Goal: Information Seeking & Learning: Learn about a topic

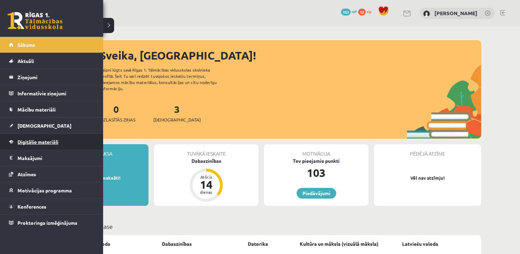
click at [74, 143] on link "Digitālie materiāli" at bounding box center [52, 142] width 86 height 16
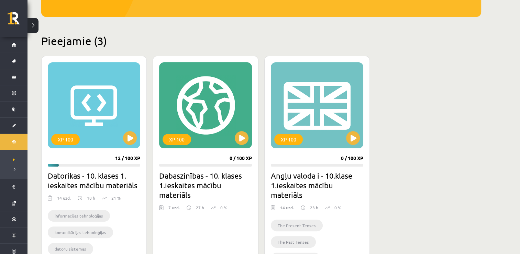
scroll to position [153, 0]
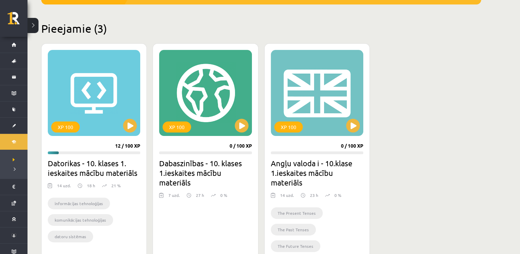
click at [443, 123] on div "Mana statistika 12 Nopelnītie punkti 0 Apgūtās tēmas 4 Izpildīti uzdevumi 0 Nep…" at bounding box center [262, 96] width 468 height 444
click at [125, 128] on button at bounding box center [130, 126] width 14 height 14
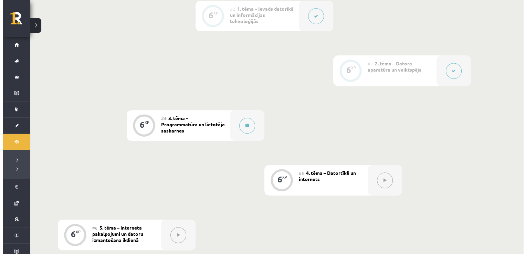
scroll to position [278, 0]
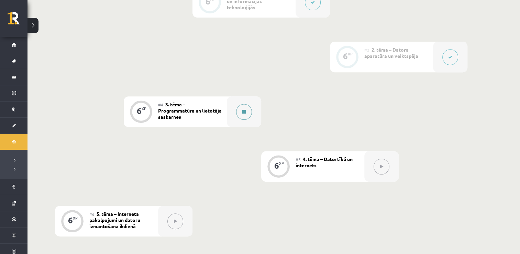
click at [236, 106] on div at bounding box center [244, 111] width 34 height 31
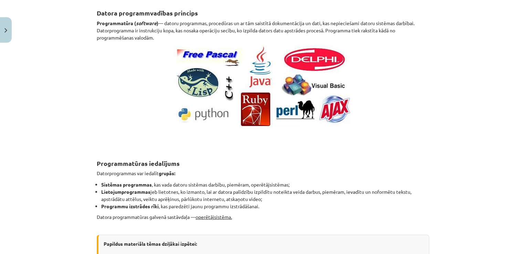
scroll to position [13, 0]
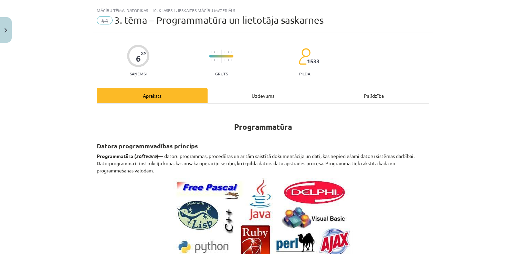
click at [280, 94] on div "Uzdevums" at bounding box center [262, 95] width 111 height 15
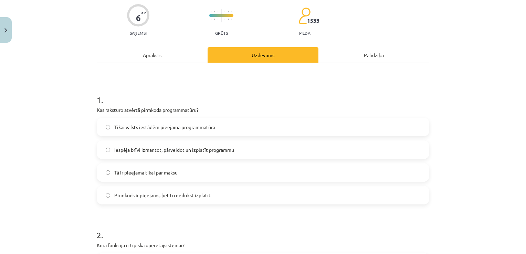
scroll to position [73, 0]
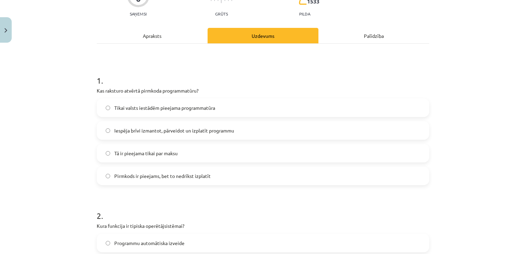
click at [97, 89] on p "Kas raksturo atvērtā pirmkoda programmatūru?" at bounding box center [263, 90] width 332 height 7
drag, startPoint x: 94, startPoint y: 89, endPoint x: 208, endPoint y: 180, distance: 145.6
click at [208, 180] on div "1 . Kas raksturo atvērtā pirmkoda programmatūru? Tikai valsts iestādēm pieejama…" at bounding box center [263, 124] width 332 height 121
drag, startPoint x: 208, startPoint y: 180, endPoint x: 192, endPoint y: 174, distance: 16.8
copy div "Kas raksturo atvērtā pirmkoda programmatūru? Tikai valsts iestādēm pieejama pro…"
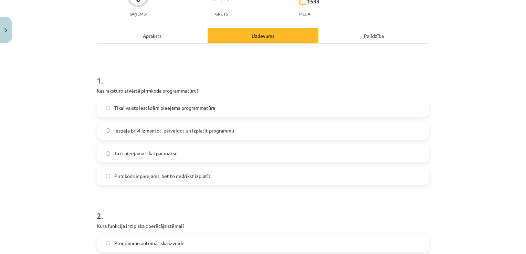
click at [187, 130] on span "Iespēja brīvi izmantot, pārveidot un izplatīt programmu" at bounding box center [174, 130] width 120 height 7
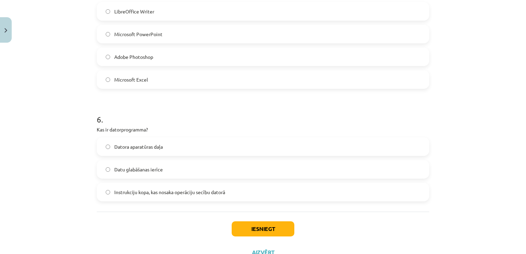
scroll to position [714, 0]
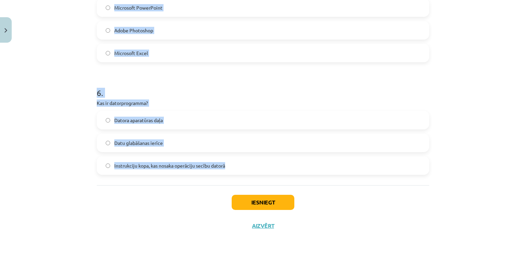
drag, startPoint x: 95, startPoint y: 54, endPoint x: 237, endPoint y: 167, distance: 181.8
drag, startPoint x: 237, startPoint y: 167, endPoint x: 206, endPoint y: 164, distance: 30.4
copy form "Kura funkcija ir tipiska operētājsistēmai? Programmu automātiska izveide Intern…"
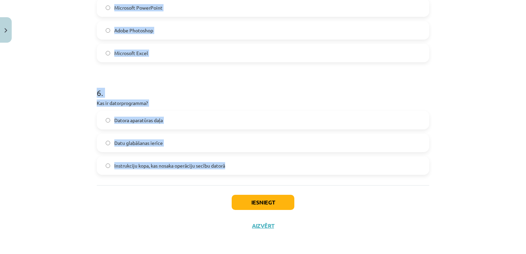
scroll to position [492, 0]
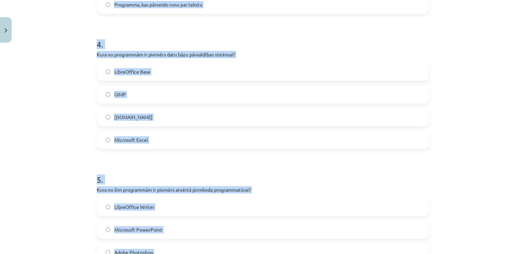
click at [511, 127] on div "Mācību tēma: Datorikas - 10. klases 1. ieskaites mācību materiāls #4 3. tēma – …" at bounding box center [263, 127] width 526 height 254
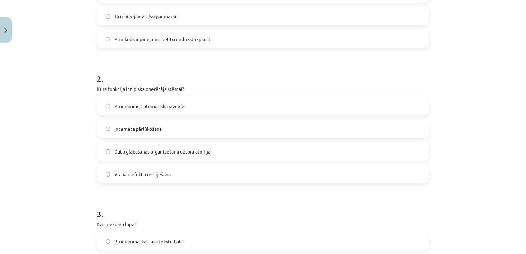
scroll to position [218, 0]
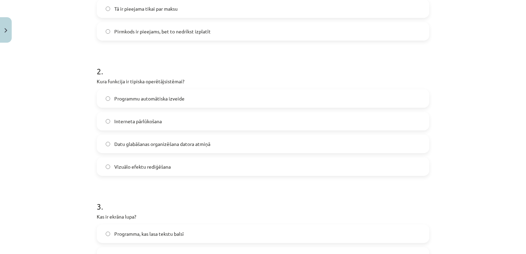
click at [400, 145] on label "Datu glabāšanas organizēšana datora atmiņā" at bounding box center [262, 143] width 331 height 17
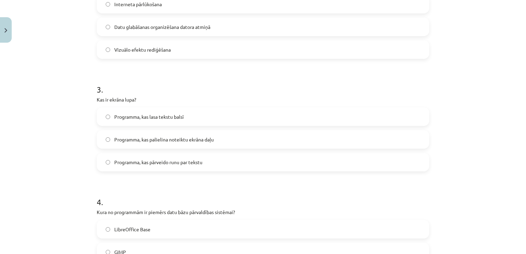
scroll to position [345, 0]
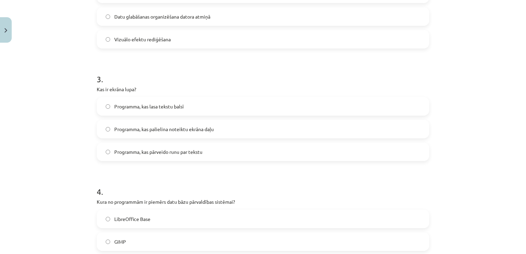
click at [404, 132] on label "Programma, kas palielina noteiktu ekrāna daļu" at bounding box center [262, 128] width 331 height 17
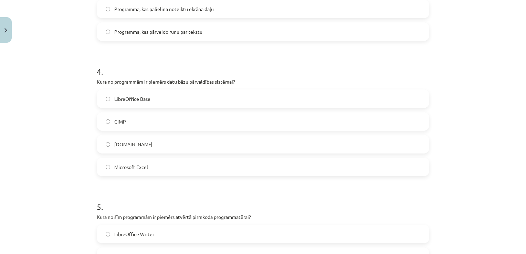
scroll to position [469, 0]
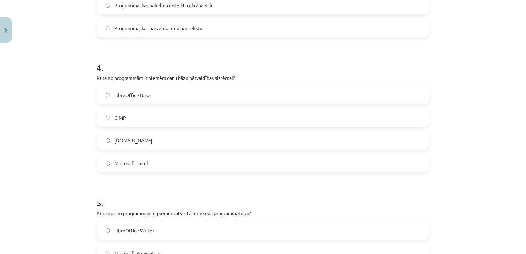
click at [405, 88] on label "LibreOffice Base" at bounding box center [262, 94] width 331 height 17
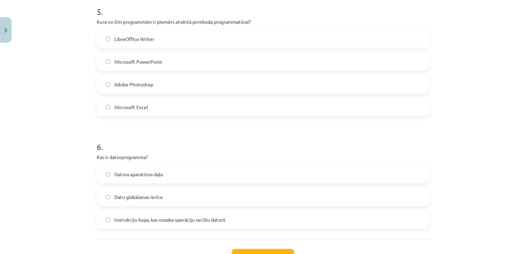
scroll to position [659, 0]
click at [216, 44] on label "LibreOffice Writer" at bounding box center [262, 39] width 331 height 17
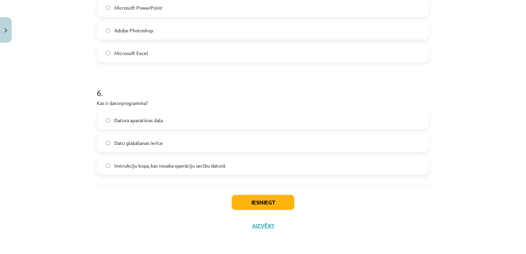
click at [139, 160] on label "Instrukciju kopa, kas nosaka operāciju secību datorā" at bounding box center [262, 165] width 331 height 17
click at [251, 206] on button "Iesniegt" at bounding box center [262, 202] width 63 height 15
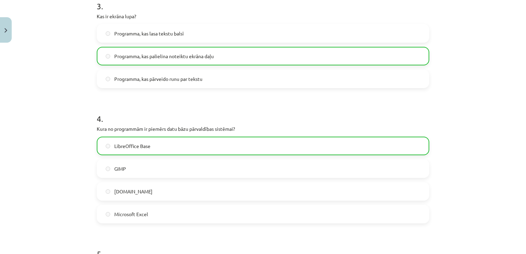
scroll to position [736, 0]
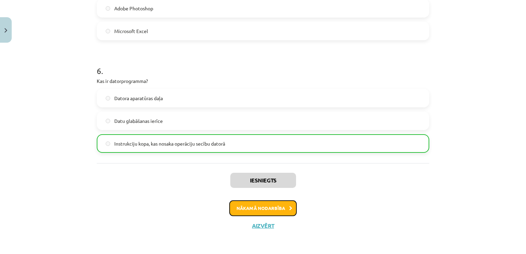
click at [269, 209] on button "Nākamā nodarbība" at bounding box center [262, 208] width 67 height 16
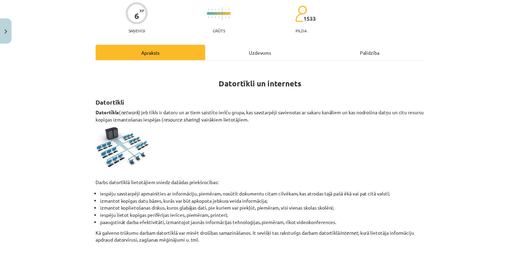
scroll to position [17, 0]
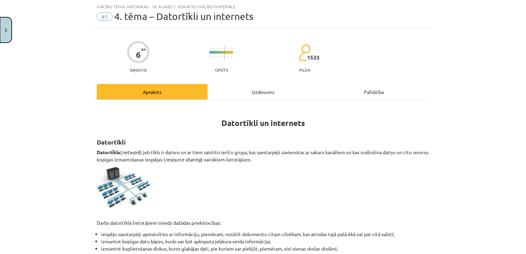
click at [6, 30] on img "Close" at bounding box center [5, 30] width 3 height 4
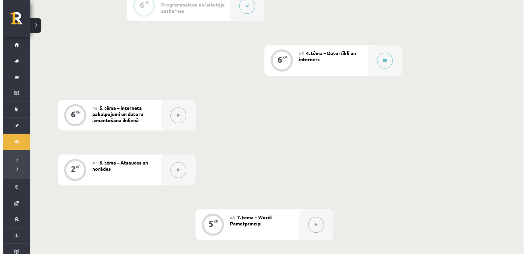
scroll to position [376, 0]
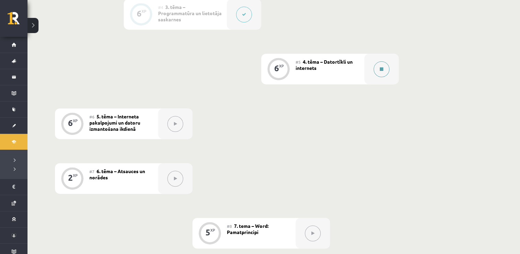
click at [381, 69] on icon at bounding box center [381, 69] width 3 height 4
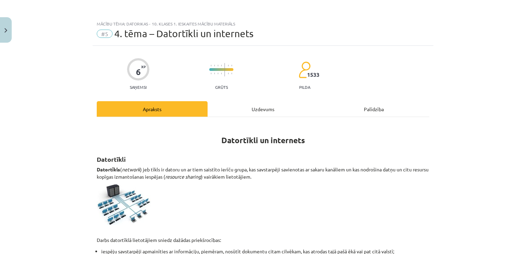
click at [273, 106] on div "Uzdevums" at bounding box center [262, 108] width 111 height 15
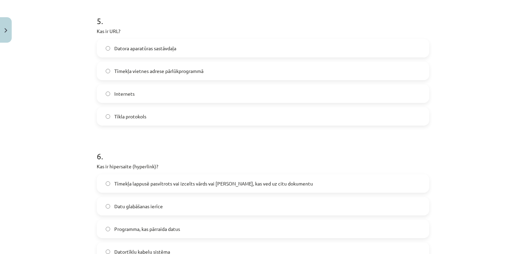
scroll to position [759, 0]
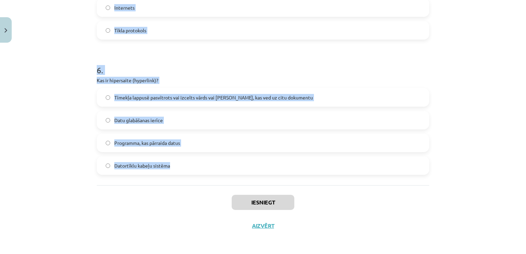
drag, startPoint x: 95, startPoint y: 99, endPoint x: 172, endPoint y: 169, distance: 104.2
drag, startPoint x: 172, startPoint y: 169, endPoint x: 157, endPoint y: 165, distance: 15.6
copy form "Kas ir internets? Pasaules lielākais datortīkls Lokālais tīkls starp vairākiem …"
click at [439, 91] on div "Mācību tēma: Datorikas - 10. klases 1. ieskaites mācību materiāls #5 4. tēma – …" at bounding box center [263, 127] width 526 height 254
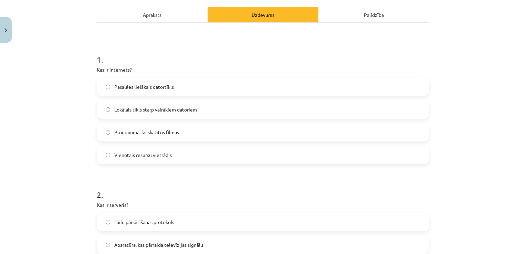
scroll to position [92, 0]
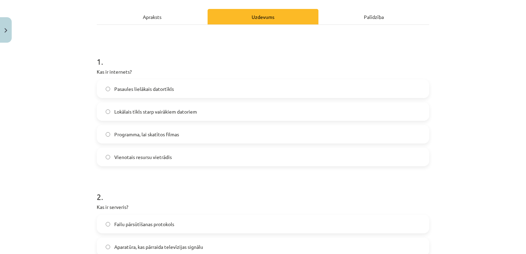
click at [380, 87] on label "Pasaules lielākais datortīkls" at bounding box center [262, 88] width 331 height 17
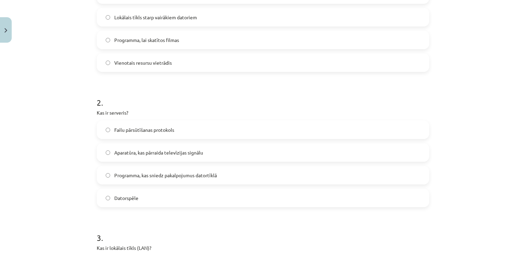
scroll to position [216, 0]
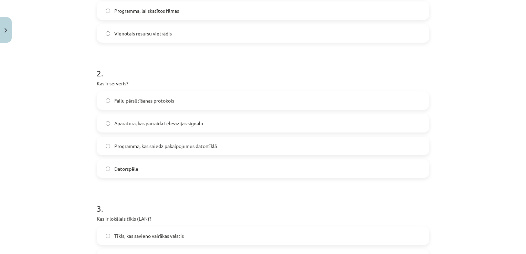
click at [368, 144] on label "Programma, kas sniedz pakalpojumus datortīklā" at bounding box center [262, 145] width 331 height 17
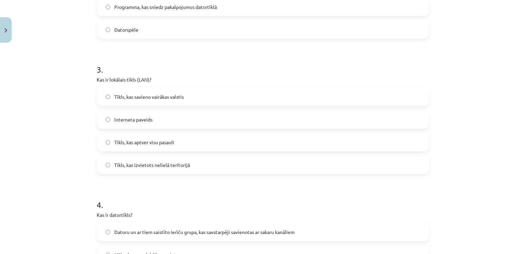
scroll to position [358, 0]
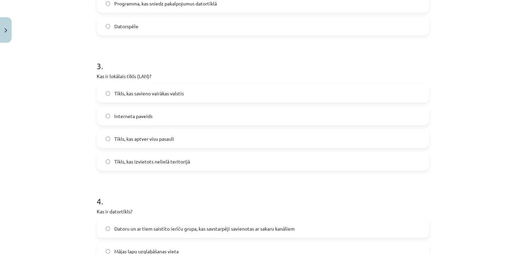
click at [378, 166] on label "Tīkls, kas izvietots nelielā teritorijā" at bounding box center [262, 161] width 331 height 17
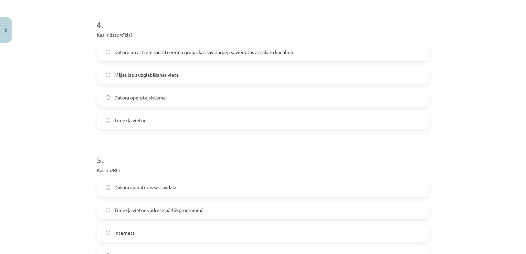
scroll to position [536, 0]
click at [402, 51] on label "Datoru un ar tiem saistīto ierīču grupa, kas savstarpēji savienotas ar sakaru k…" at bounding box center [262, 50] width 331 height 17
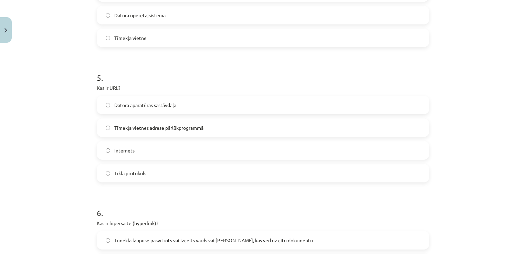
scroll to position [621, 0]
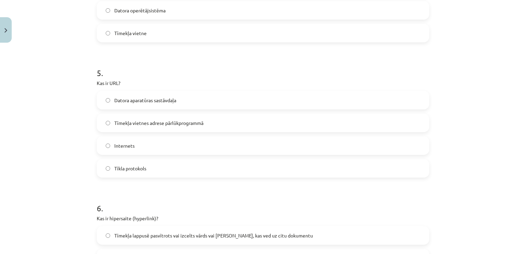
click at [106, 119] on label "Tīmekļa vietnes adrese pārlūkprogrammā" at bounding box center [262, 122] width 331 height 17
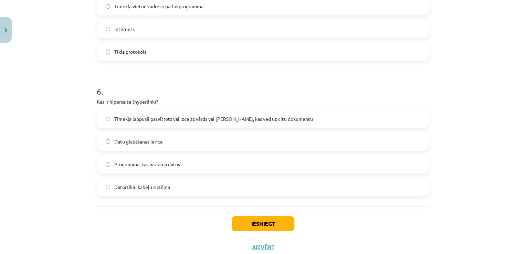
scroll to position [748, 0]
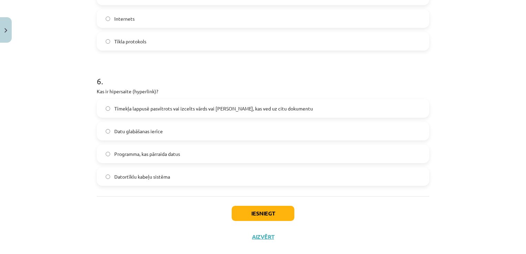
click at [381, 108] on label "Tīmekļa lappusē pasvītrots vai izcelts vārds vai [PERSON_NAME], kas ved uz citu…" at bounding box center [262, 108] width 331 height 17
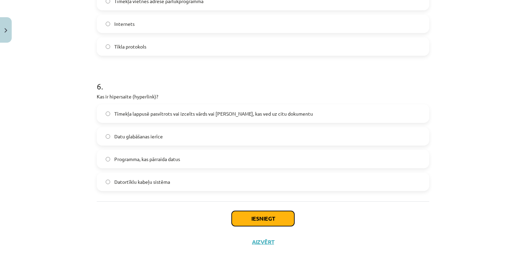
click at [279, 218] on button "Iesniegt" at bounding box center [262, 218] width 63 height 15
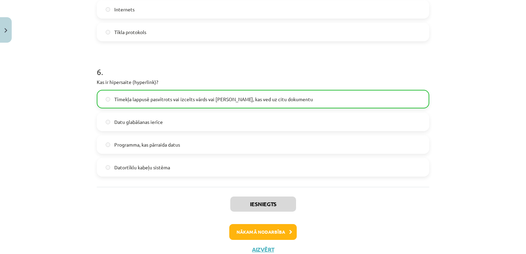
scroll to position [761, 0]
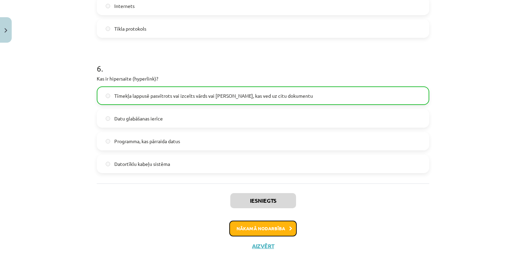
click at [256, 225] on button "Nākamā nodarbība" at bounding box center [262, 228] width 67 height 16
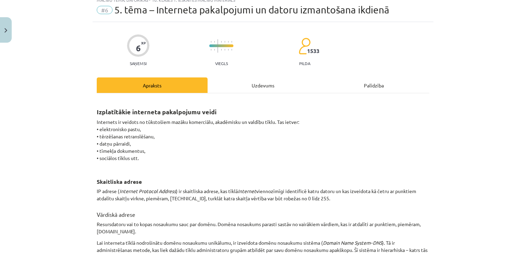
scroll to position [17, 0]
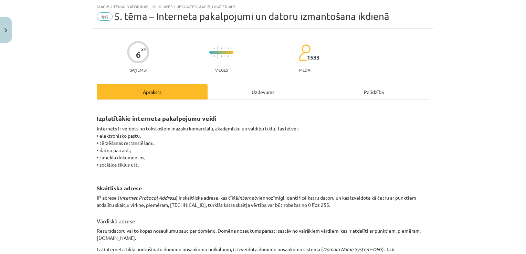
click at [262, 91] on div "Uzdevums" at bounding box center [262, 91] width 111 height 15
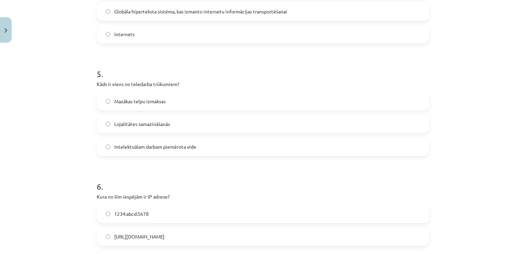
scroll to position [666, 0]
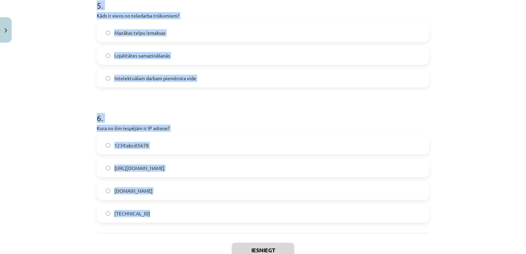
drag, startPoint x: 94, startPoint y: 43, endPoint x: 171, endPoint y: 210, distance: 183.3
drag, startPoint x: 171, startPoint y: 210, endPoint x: 124, endPoint y: 213, distance: 46.9
copy form "Kas ir augšupielāde (upload)? Tūlītēja ziņojumapmaiņa starp diviem interneta li…"
click at [494, 89] on div "Mācību tēma: Datorikas - 10. klases 1. ieskaites mācību materiāls #6 5. tēma – …" at bounding box center [263, 127] width 526 height 254
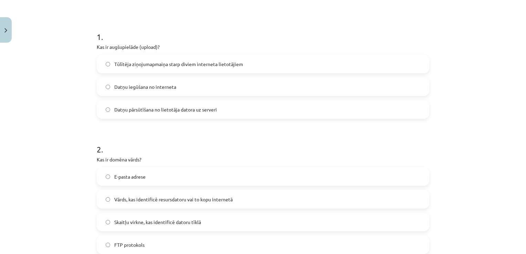
scroll to position [114, 0]
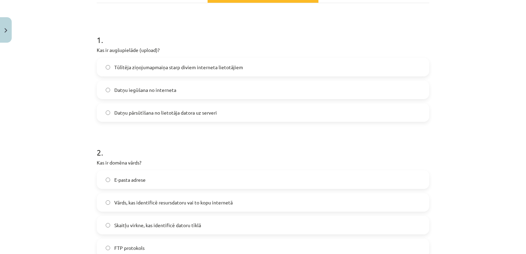
click at [387, 93] on label "Datņu iegūšana no interneta" at bounding box center [262, 89] width 331 height 17
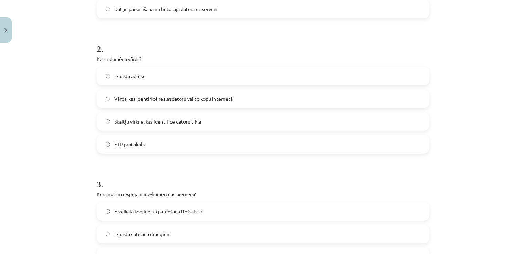
scroll to position [230, 0]
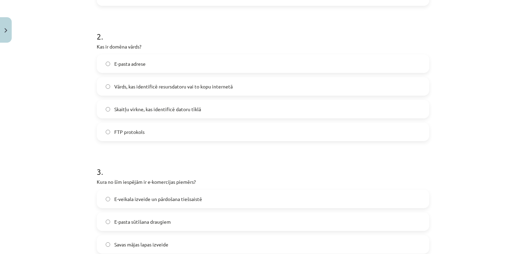
click at [137, 131] on span "FTP protokols" at bounding box center [129, 131] width 30 height 7
click at [146, 87] on span "Vārds, kas identificē resursdatoru vai to kopu internetā" at bounding box center [173, 86] width 118 height 7
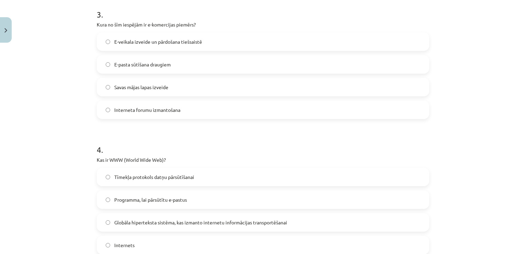
scroll to position [388, 0]
click at [286, 60] on label "E-pasta sūtīšana draugiem" at bounding box center [262, 63] width 331 height 17
click at [141, 41] on span "E-veikala izveide un pārdošana tiešsaistē" at bounding box center [158, 40] width 88 height 7
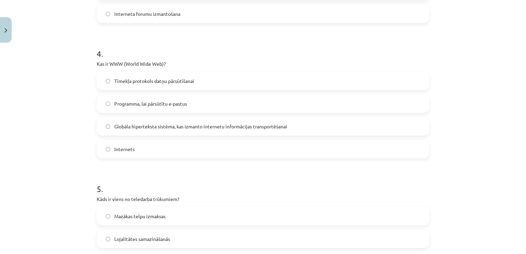
scroll to position [496, 0]
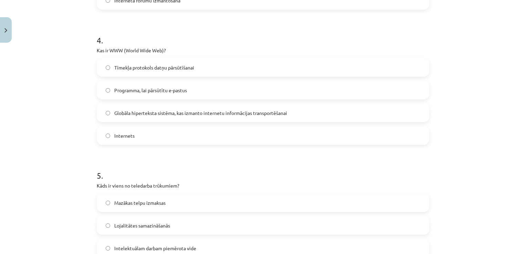
click at [283, 66] on label "Tīmekļa protokols datņu pārsūtīšanai" at bounding box center [262, 67] width 331 height 17
click at [272, 115] on span "Globāla hiperteksta sistēma, kas izmanto internetu informācijas transportēšanai" at bounding box center [200, 112] width 173 height 7
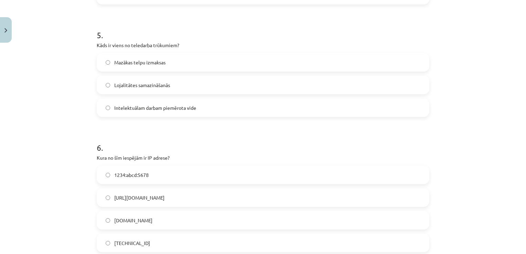
scroll to position [638, 0]
click at [115, 82] on span "Lojalitātes samazināšanās" at bounding box center [142, 83] width 56 height 7
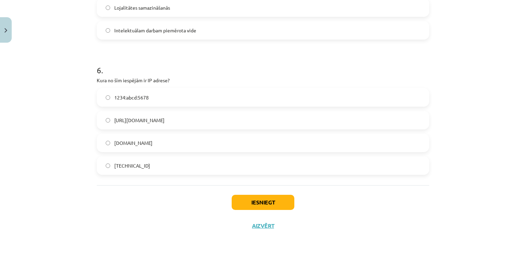
click at [338, 162] on label "[TECHNICAL_ID]" at bounding box center [262, 165] width 331 height 17
click at [260, 199] on button "Iesniegt" at bounding box center [262, 202] width 63 height 15
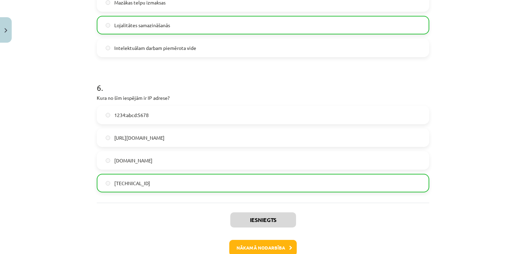
scroll to position [695, 0]
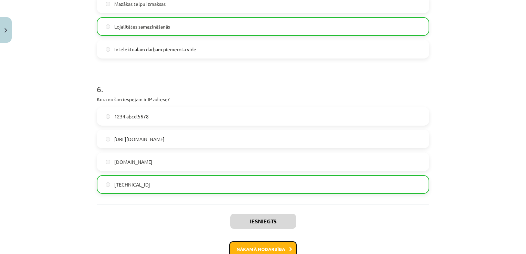
click at [267, 246] on button "Nākamā nodarbība" at bounding box center [262, 249] width 67 height 16
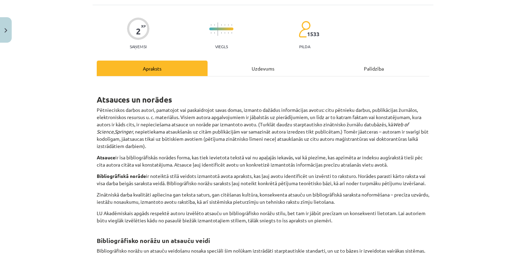
scroll to position [17, 0]
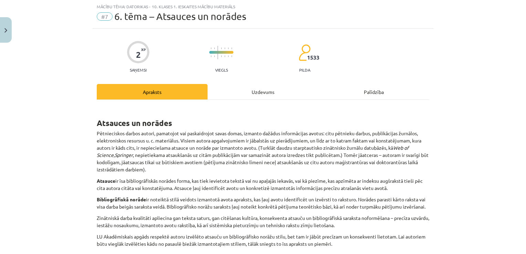
click at [269, 88] on div "Uzdevums" at bounding box center [262, 91] width 111 height 15
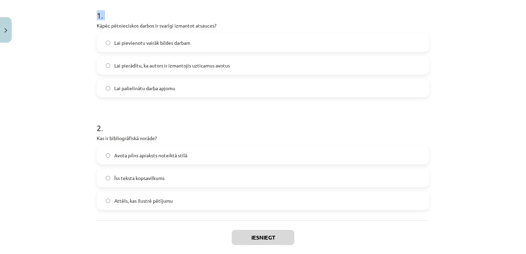
scroll to position [173, 0]
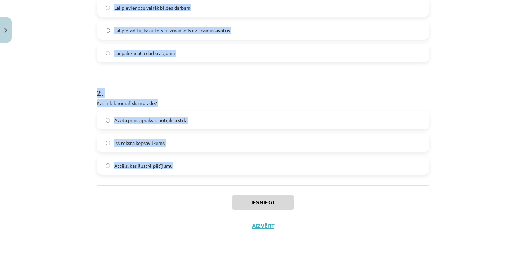
drag, startPoint x: 95, startPoint y: 62, endPoint x: 208, endPoint y: 176, distance: 160.5
click at [208, 176] on div "1 . Kāpēc pētnieciskos darbos ir svarīgi izmantot atsauces? Lai pievienotu vair…" at bounding box center [263, 64] width 332 height 241
drag, startPoint x: 208, startPoint y: 176, endPoint x: 155, endPoint y: 162, distance: 54.0
copy form "Kāpēc pētnieciskos darbos ir svarīgi izmantot atsauces? Lai pievienotu vairāk b…"
click at [149, 82] on h1 "2 ." at bounding box center [263, 86] width 332 height 21
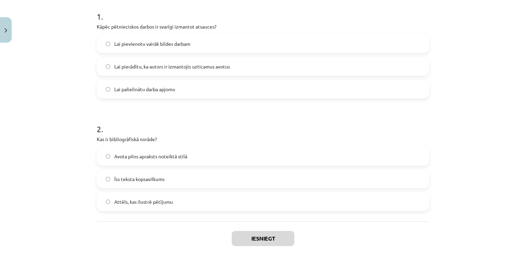
scroll to position [139, 0]
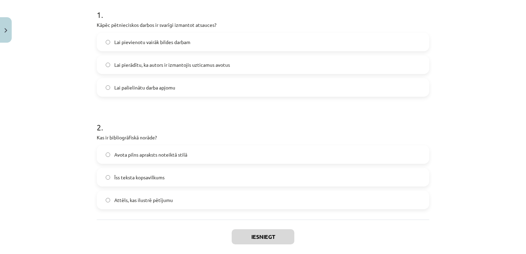
click at [151, 63] on span "Lai pierādītu, ka autors ir izmantojis uzticamus avotus" at bounding box center [172, 64] width 116 height 7
click at [143, 152] on span "Avota pilns apraksts noteiktā stilā" at bounding box center [150, 154] width 73 height 7
click at [241, 229] on button "Iesniegt" at bounding box center [262, 236] width 63 height 15
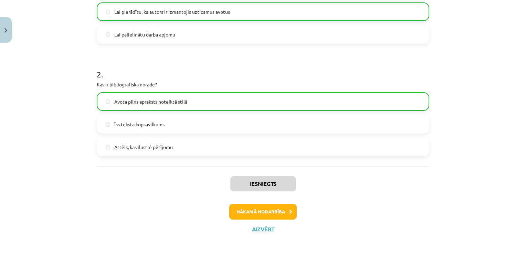
scroll to position [195, 0]
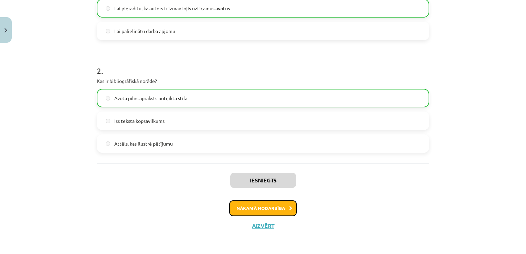
click at [268, 206] on button "Nākamā nodarbība" at bounding box center [262, 208] width 67 height 16
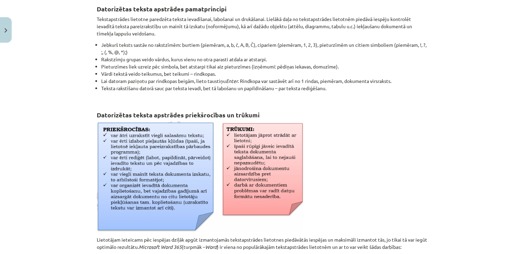
scroll to position [17, 0]
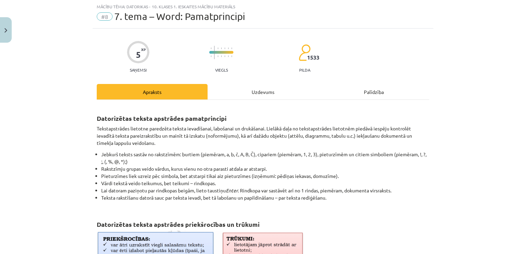
click at [273, 96] on div "Uzdevums" at bounding box center [262, 91] width 111 height 15
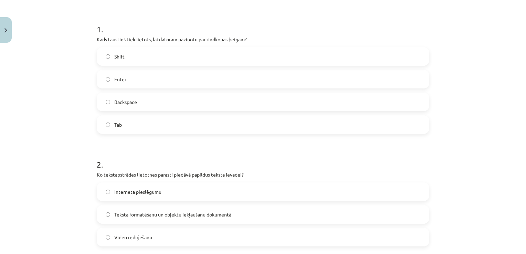
scroll to position [118, 0]
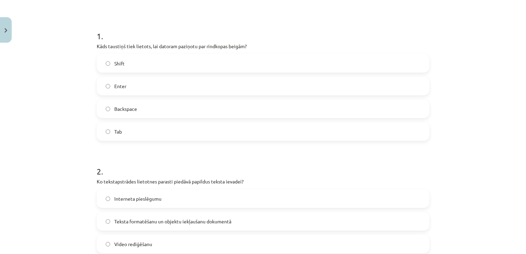
click at [97, 46] on p "Kāds taustiņš tiek lietots, lai datoram paziņotu par rindkopas beigām?" at bounding box center [263, 46] width 332 height 7
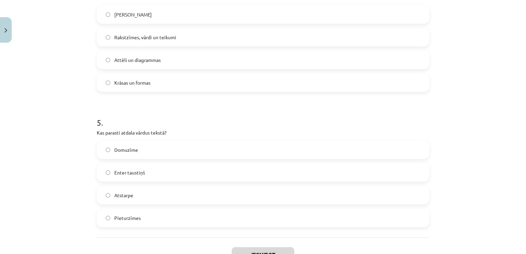
scroll to position [602, 0]
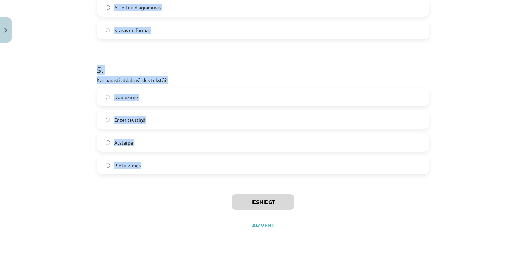
drag, startPoint x: 95, startPoint y: 45, endPoint x: 184, endPoint y: 167, distance: 151.1
click at [125, 162] on span "Pieturzīmes" at bounding box center [127, 165] width 26 height 7
drag, startPoint x: 94, startPoint y: 98, endPoint x: 148, endPoint y: 166, distance: 86.6
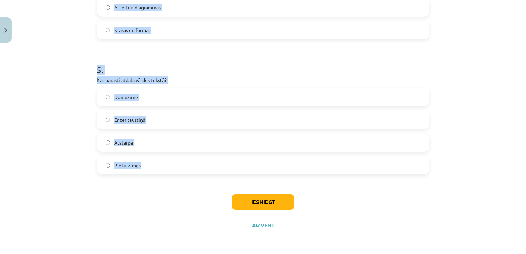
drag, startPoint x: 148, startPoint y: 166, endPoint x: 125, endPoint y: 165, distance: 23.4
click at [125, 165] on span "Pieturzīmes" at bounding box center [127, 165] width 26 height 7
copy form "Kāds taustiņš tiek lietots, lai datoram paziņotu par rindkopas beigām? Shift En…"
click at [483, 111] on div "Mācību tēma: Datorikas - 10. klases 1. ieskaites mācību materiāls #8 7. tema – …" at bounding box center [263, 127] width 526 height 254
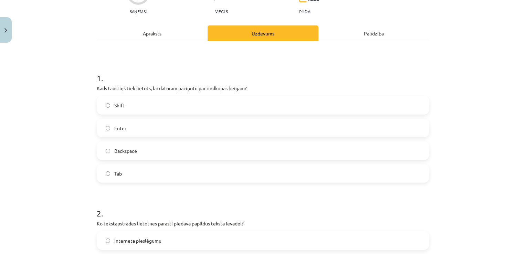
scroll to position [75, 0]
click at [344, 127] on label "Enter" at bounding box center [262, 128] width 331 height 17
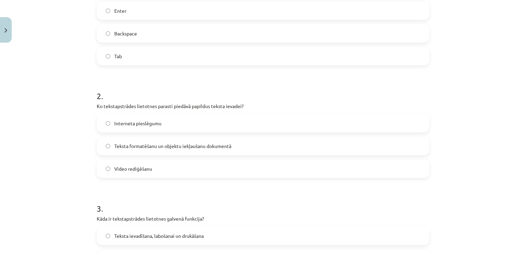
scroll to position [197, 0]
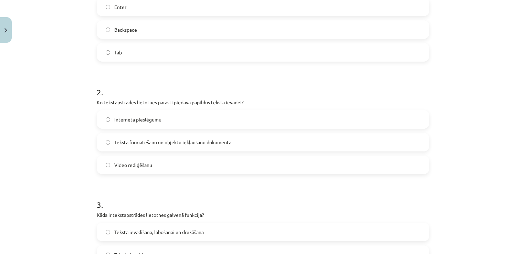
click at [128, 147] on label "Teksta formatēšanu un objektu iekļaušanu dokumentā" at bounding box center [262, 141] width 331 height 17
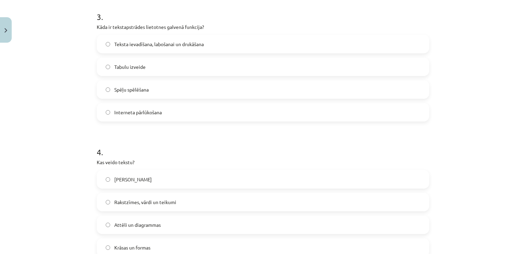
scroll to position [398, 0]
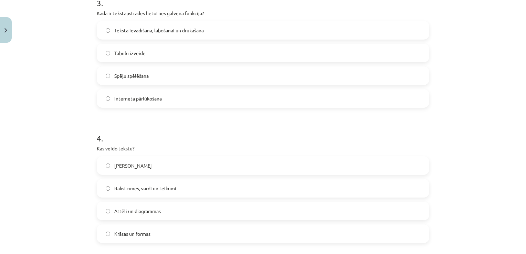
click at [162, 33] on span "Teksta ievadīšana, labošanai un drukāšana" at bounding box center [158, 30] width 89 height 7
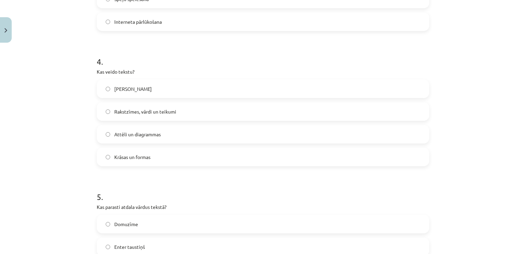
scroll to position [483, 0]
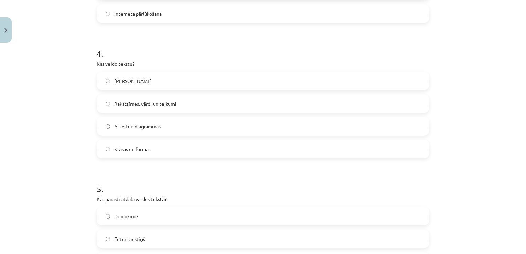
click at [176, 108] on label "Rakstzīmes, vārdi un teikumi" at bounding box center [262, 103] width 331 height 17
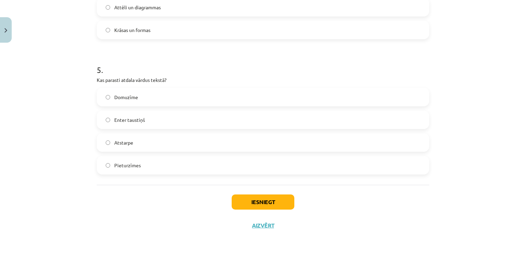
click at [365, 138] on label "Atstarpe" at bounding box center [262, 142] width 331 height 17
click at [264, 199] on button "Iesniegt" at bounding box center [262, 201] width 63 height 15
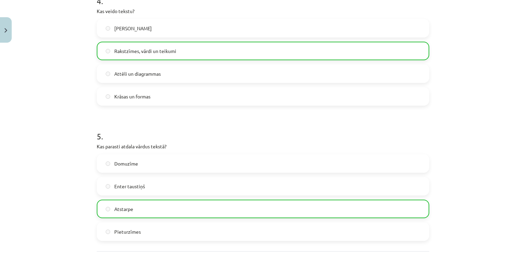
scroll to position [623, 0]
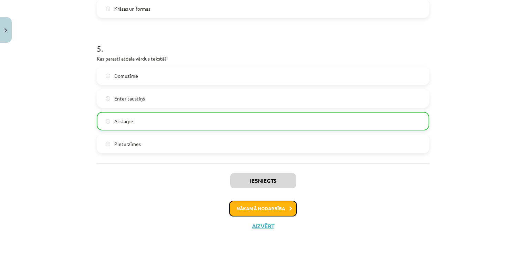
click at [244, 211] on button "Nākamā nodarbība" at bounding box center [262, 209] width 67 height 16
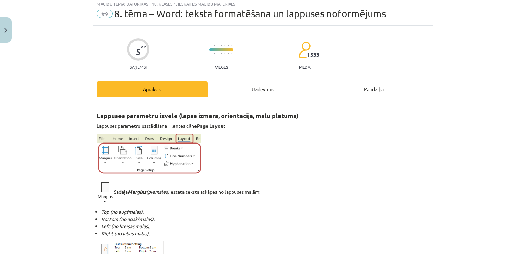
scroll to position [17, 0]
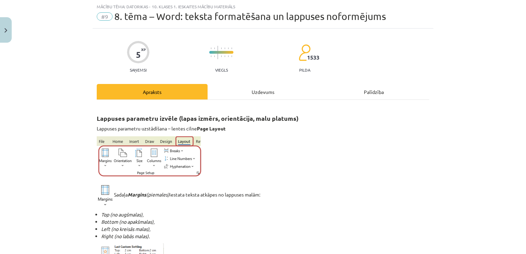
click at [255, 93] on div "Uzdevums" at bounding box center [262, 91] width 111 height 15
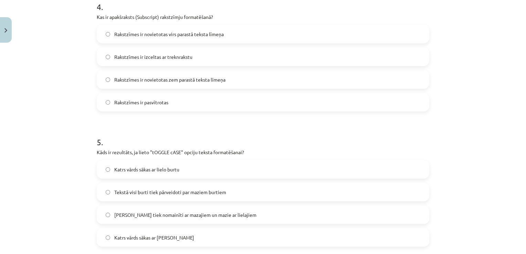
scroll to position [579, 0]
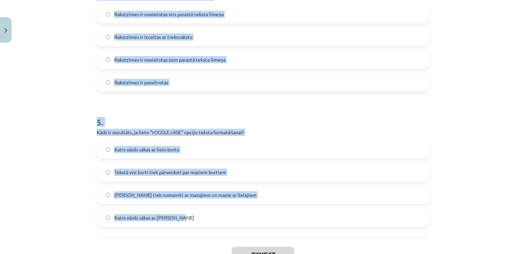
drag, startPoint x: 94, startPoint y: 29, endPoint x: 181, endPoint y: 219, distance: 209.5
drag, startPoint x: 181, startPoint y: 219, endPoint x: 170, endPoint y: 218, distance: 11.1
copy form "Kas ir aizzīmēts saraksts? Rindkopa, kas sākas ar aizzīmēšanas simbolu Rindkopa…"
click at [432, 100] on div "Mācību tēma: Datorikas - 10. klases 1. ieskaites mācību materiāls #9 8. tēma – …" at bounding box center [263, 127] width 526 height 254
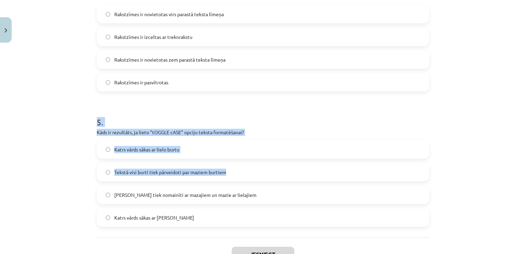
drag, startPoint x: 520, startPoint y: 178, endPoint x: 503, endPoint y: 74, distance: 105.6
click at [503, 74] on div "Mācību tēma: Datorikas - 10. klases 1. ieskaites mācību materiāls #9 8. tēma – …" at bounding box center [263, 127] width 526 height 254
drag, startPoint x: 503, startPoint y: 74, endPoint x: 502, endPoint y: 89, distance: 15.5
click at [502, 89] on div "Mācību tēma: Datorikas - 10. klases 1. ieskaites mācību materiāls #9 8. tēma – …" at bounding box center [263, 127] width 526 height 254
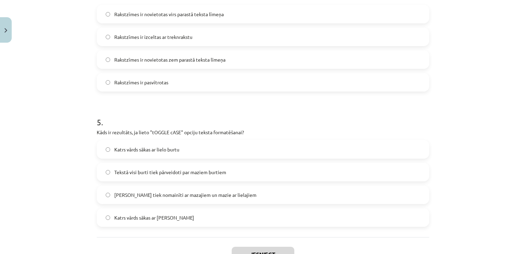
click at [515, 183] on div "Mācību tēma: Datorikas - 10. klases 1. ieskaites mācību materiāls #9 8. tēma – …" at bounding box center [263, 127] width 526 height 254
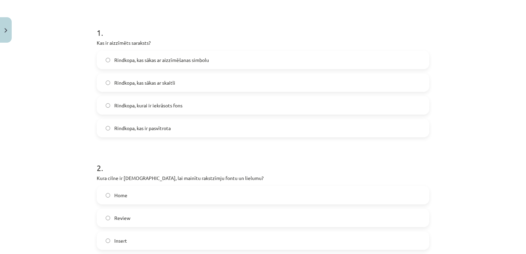
scroll to position [119, 0]
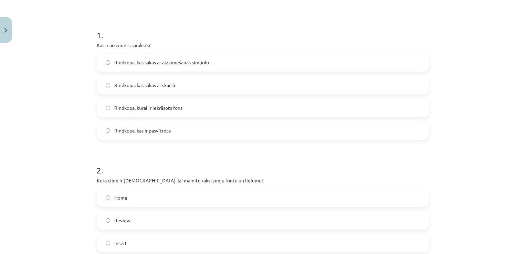
click at [338, 59] on label "Rindkopa, kas sākas ar aizzīmēšanas simbolu" at bounding box center [262, 62] width 331 height 17
click at [165, 200] on label "Home" at bounding box center [262, 197] width 331 height 17
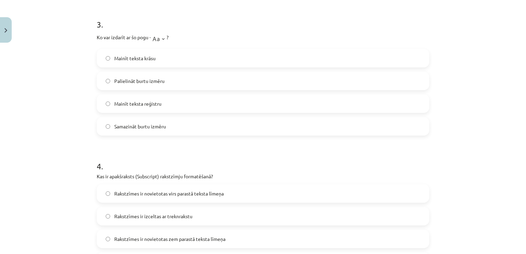
scroll to position [404, 0]
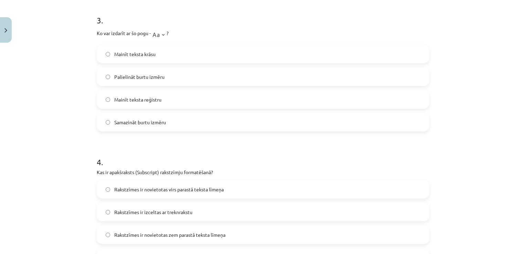
click at [290, 78] on label "Palielināt burtu izmēru" at bounding box center [262, 76] width 331 height 17
click at [156, 118] on label "Samazināt burtu izmēru" at bounding box center [262, 121] width 331 height 17
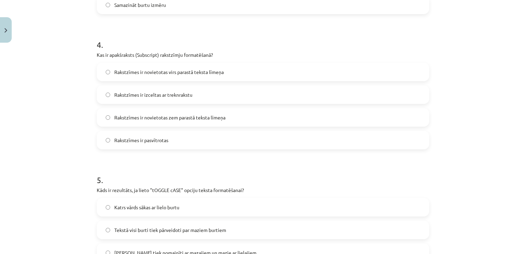
scroll to position [526, 0]
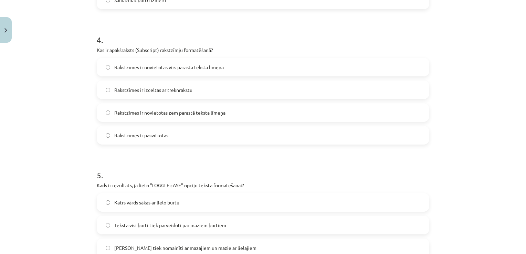
click at [178, 109] on span "Rakstzīmes ir novietotas zem parastā teksta līmeņa" at bounding box center [169, 112] width 111 height 7
click at [370, 244] on label "[PERSON_NAME] tiek nomainīti ar mazajiem un mazie ar lielajiem" at bounding box center [262, 247] width 331 height 17
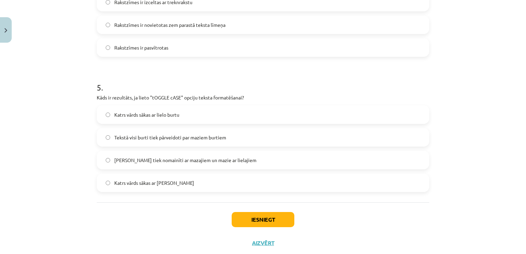
scroll to position [631, 0]
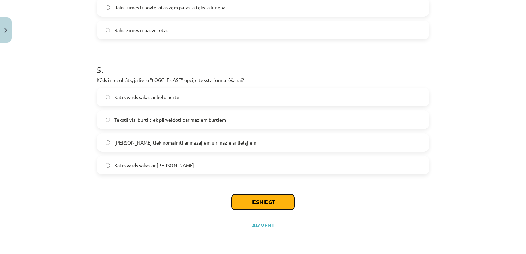
click at [260, 199] on button "Iesniegt" at bounding box center [262, 201] width 63 height 15
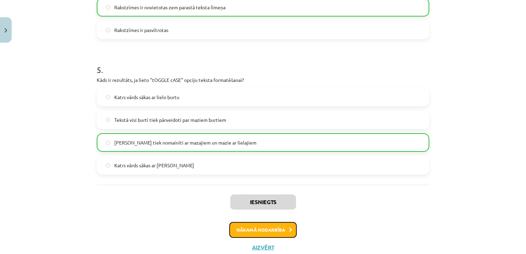
click at [262, 228] on button "Nākamā nodarbība" at bounding box center [262, 230] width 67 height 16
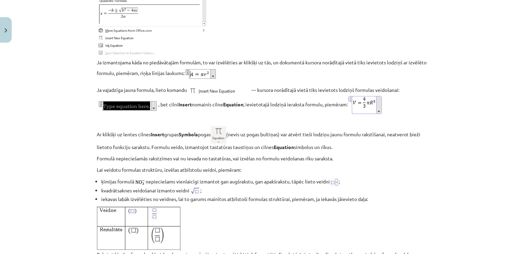
scroll to position [17, 0]
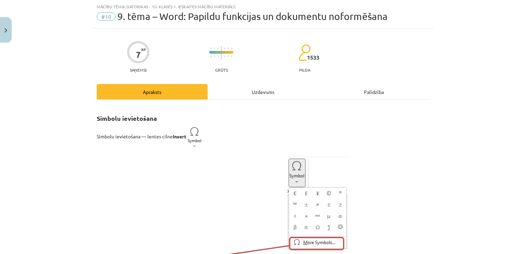
click at [254, 93] on div "Uzdevums" at bounding box center [262, 91] width 111 height 15
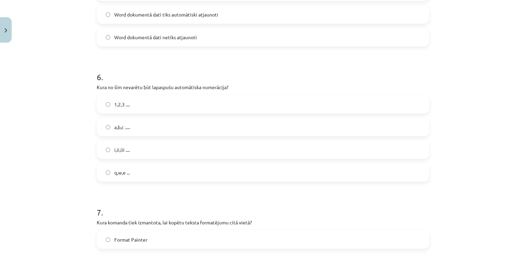
scroll to position [849, 0]
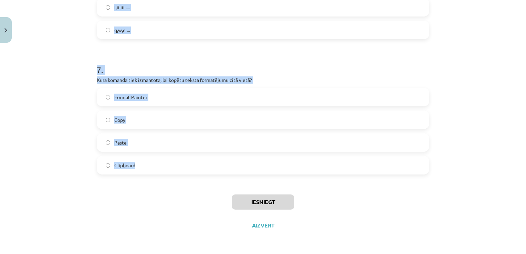
drag, startPoint x: 95, startPoint y: 146, endPoint x: 137, endPoint y: 164, distance: 45.9
drag, startPoint x: 137, startPoint y: 164, endPoint x: 125, endPoint y: 164, distance: 12.0
copy form "Lore ips dolorsita consectet adipiscingelit, se Doei temporinc ut laboreet Dolo…"
click at [519, 156] on div "Mācību tēma: Datorikas - 10. klases 1. ieskaites mācību materiāls #10 9. tēma –…" at bounding box center [263, 127] width 526 height 254
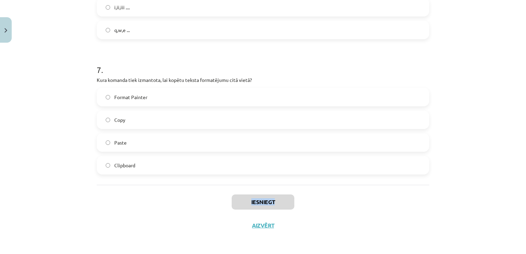
drag, startPoint x: 519, startPoint y: 208, endPoint x: 521, endPoint y: 174, distance: 34.5
click at [521, 174] on div "Mācību tēma: Datorikas - 10. klases 1. ieskaites mācību materiāls #10 9. tēma –…" at bounding box center [263, 127] width 526 height 254
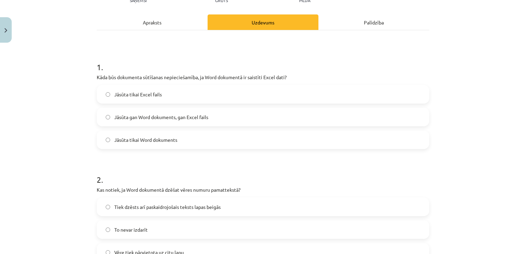
scroll to position [76, 0]
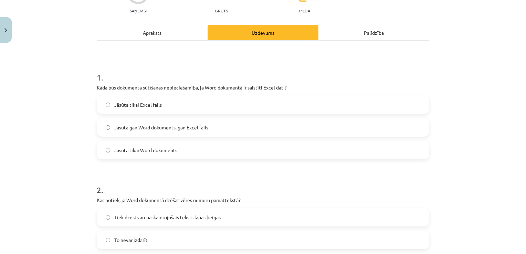
click at [160, 128] on span "Jāsūta gan Word dokuments, gan Excel fails" at bounding box center [161, 127] width 94 height 7
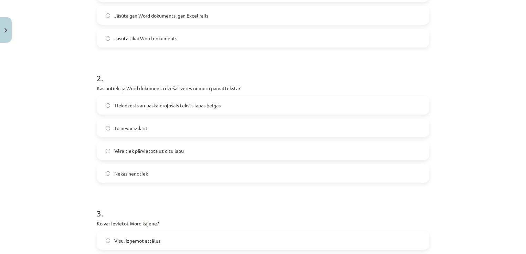
scroll to position [202, 0]
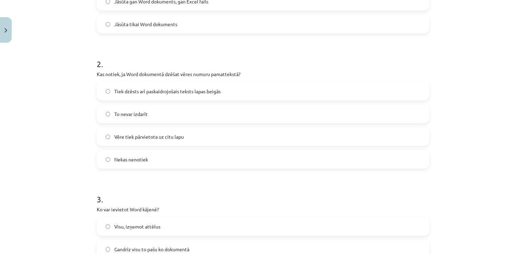
click at [143, 94] on span "Tiek dzēsts arī paskaidrojošais teksts lapas beigās" at bounding box center [167, 91] width 106 height 7
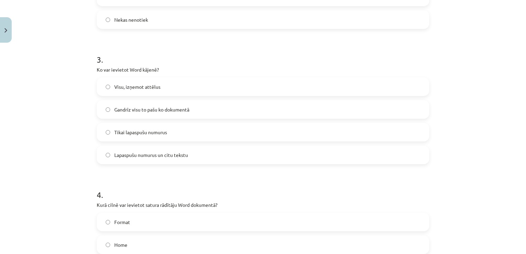
scroll to position [367, 0]
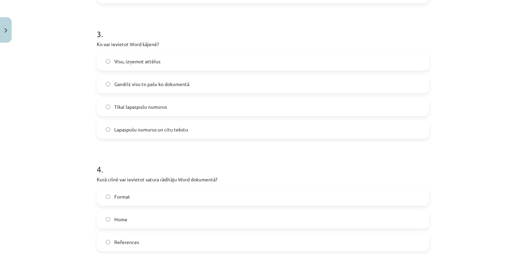
click at [388, 65] on label "Visu, izņemot attēlus" at bounding box center [262, 61] width 331 height 17
click at [387, 82] on label "Gandrīz visu to pašu ko dokumentā" at bounding box center [262, 83] width 331 height 17
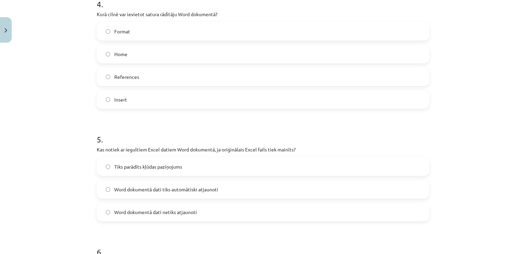
scroll to position [538, 0]
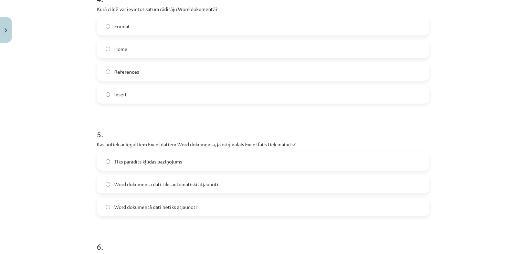
click at [153, 65] on label "References" at bounding box center [262, 71] width 331 height 17
click at [180, 210] on label "Word dokumentā dati netiks atjaunoti" at bounding box center [262, 206] width 331 height 17
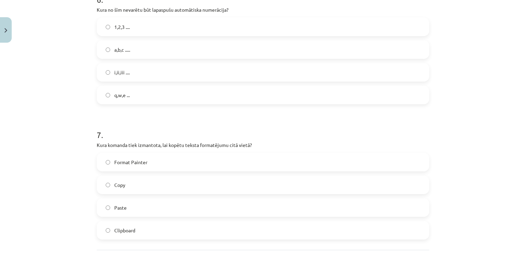
scroll to position [783, 0]
click at [230, 23] on label "1,2,3 ...." at bounding box center [262, 28] width 331 height 17
click at [153, 90] on label "q,w,e ..." at bounding box center [262, 96] width 331 height 17
click at [169, 162] on label "Format Painter" at bounding box center [262, 163] width 331 height 17
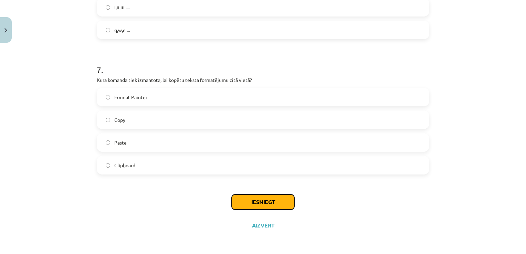
click at [263, 198] on button "Iesniegt" at bounding box center [262, 201] width 63 height 15
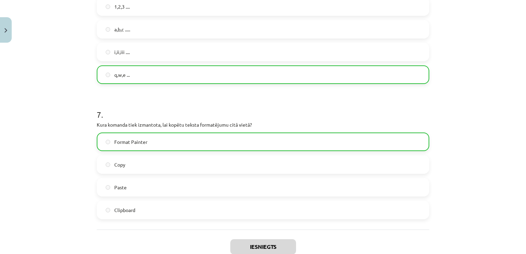
scroll to position [871, 0]
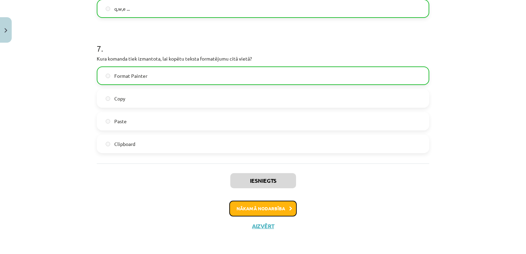
click at [255, 206] on button "Nākamā nodarbība" at bounding box center [262, 209] width 67 height 16
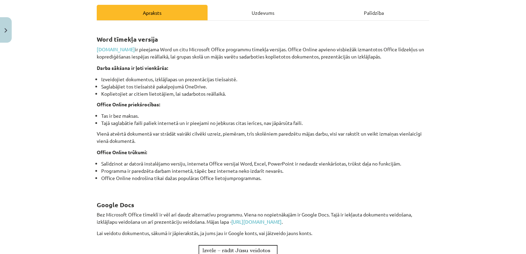
scroll to position [17, 0]
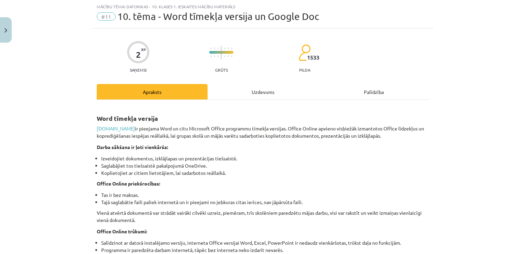
click at [259, 89] on div "Uzdevums" at bounding box center [262, 91] width 111 height 15
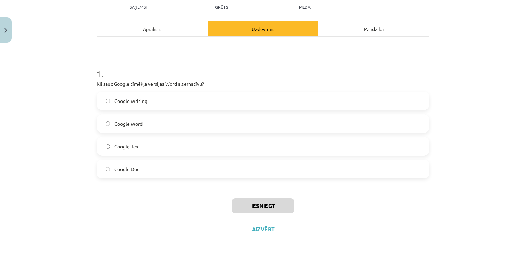
scroll to position [84, 0]
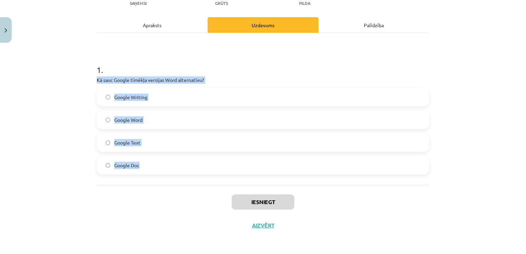
drag, startPoint x: 94, startPoint y: 79, endPoint x: 171, endPoint y: 161, distance: 112.7
click at [171, 161] on div "1 . Kā sauc Google tīmēkļa versijas Word alternatīvu? Google Writing Google Wor…" at bounding box center [263, 113] width 332 height 121
copy div "Kā sauc Google tīmēkļa versijas Word alternatīvu? Google Writing Google Word Go…"
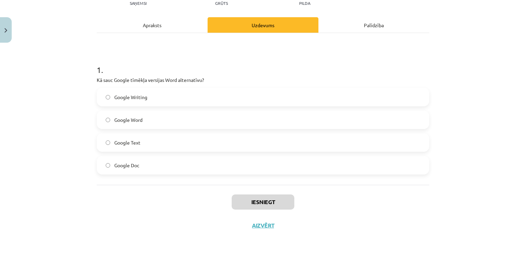
click at [129, 204] on div "Iesniegt Aizvērt" at bounding box center [263, 209] width 332 height 48
click at [175, 105] on label "Google Writing" at bounding box center [262, 96] width 331 height 17
click at [168, 157] on label "Google Doc" at bounding box center [262, 164] width 331 height 17
click at [266, 198] on button "Iesniegt" at bounding box center [262, 201] width 63 height 15
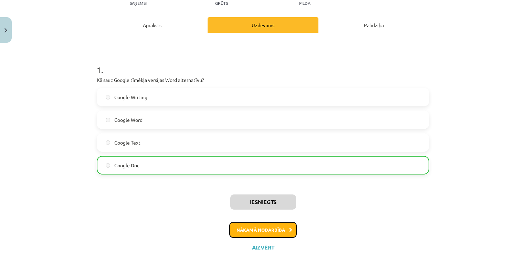
click at [272, 233] on button "Nākamā nodarbība" at bounding box center [262, 230] width 67 height 16
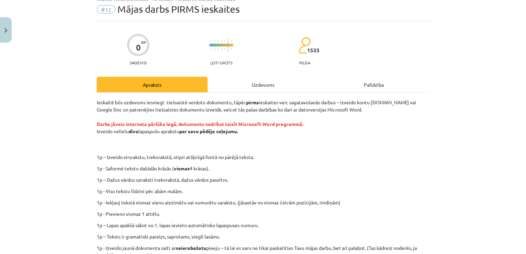
scroll to position [17, 0]
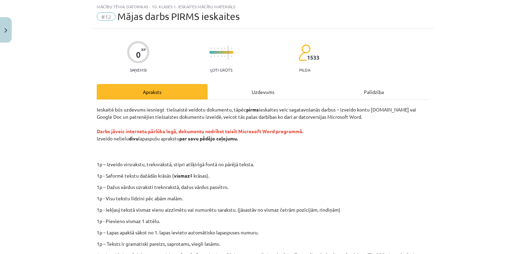
click at [253, 91] on div "Uzdevums" at bounding box center [262, 91] width 111 height 15
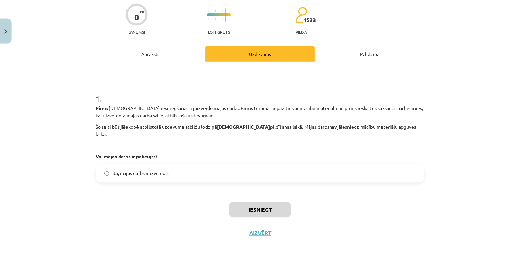
scroll to position [57, 0]
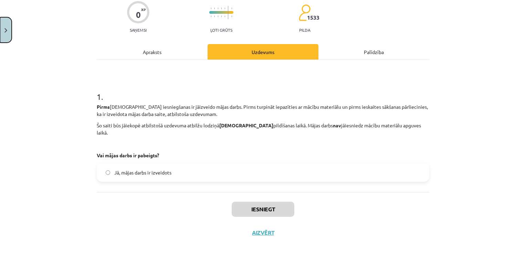
click at [7, 36] on button "Close" at bounding box center [6, 29] width 12 height 25
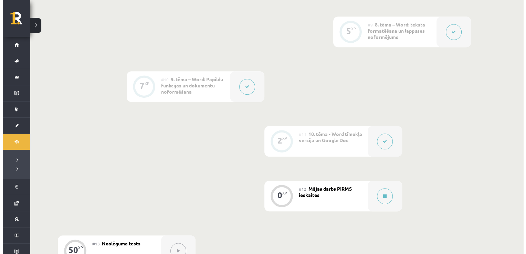
scroll to position [625, 0]
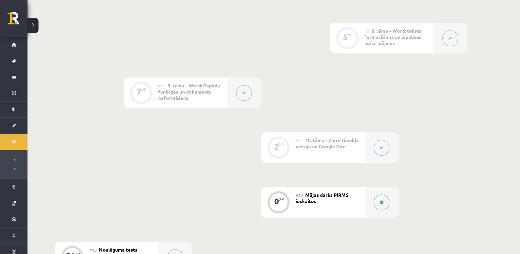
click at [379, 205] on button at bounding box center [382, 202] width 16 height 16
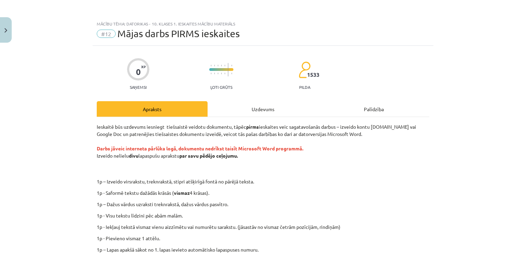
click at [256, 104] on div "Uzdevums" at bounding box center [262, 108] width 111 height 15
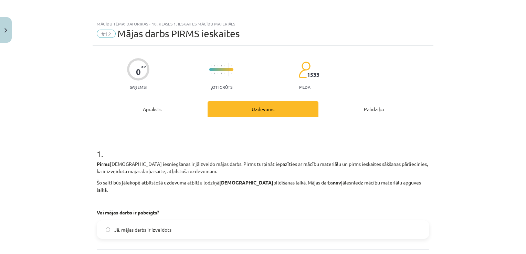
scroll to position [17, 0]
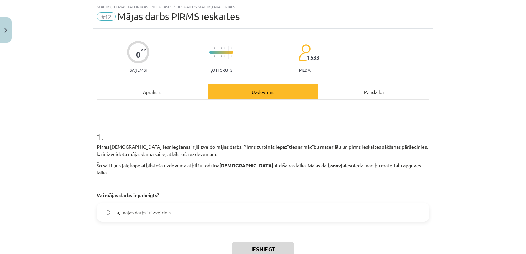
click at [342, 207] on label "Jā, mājas darbs ir izveidots" at bounding box center [262, 212] width 331 height 17
click at [271, 243] on button "Iesniegt" at bounding box center [262, 248] width 63 height 15
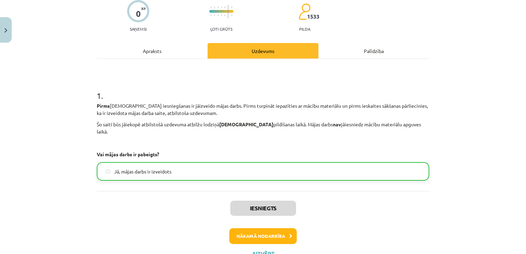
scroll to position [78, 0]
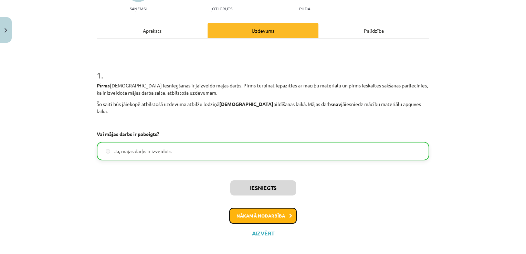
click at [266, 210] on button "Nākamā nodarbība" at bounding box center [262, 216] width 67 height 16
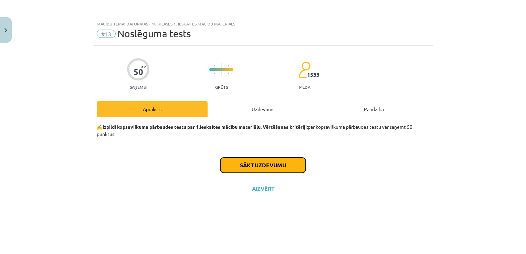
click at [286, 169] on button "Sākt uzdevumu" at bounding box center [262, 165] width 85 height 15
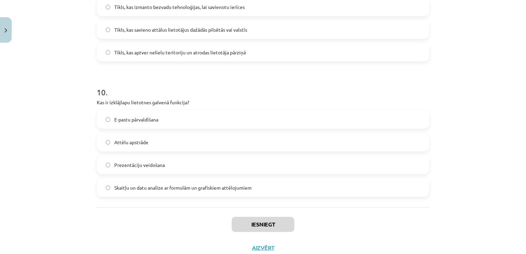
scroll to position [1287, 0]
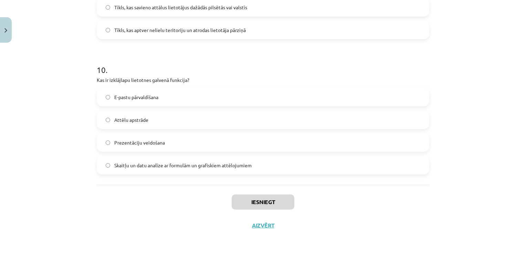
drag, startPoint x: 95, startPoint y: 42, endPoint x: 253, endPoint y: 163, distance: 199.1
drag, startPoint x: 253, startPoint y: 163, endPoint x: 239, endPoint y: 164, distance: 13.8
click at [482, 128] on div "Mācību tēma: Datorikas - 10. klases 1. ieskaites mācību materiāls #13 Noslēguma…" at bounding box center [263, 127] width 526 height 254
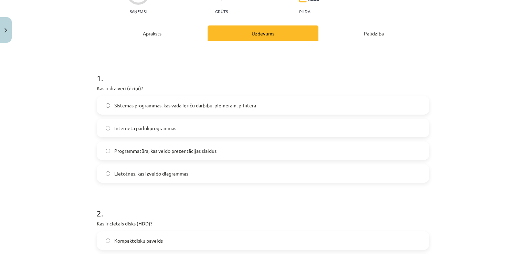
scroll to position [72, 0]
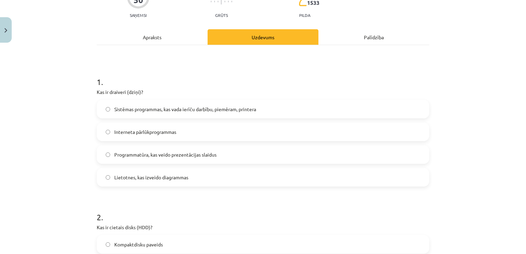
click at [337, 108] on label "Sistēmas programmas, kas vada ierīču darbību, piemēram, printera" at bounding box center [262, 108] width 331 height 17
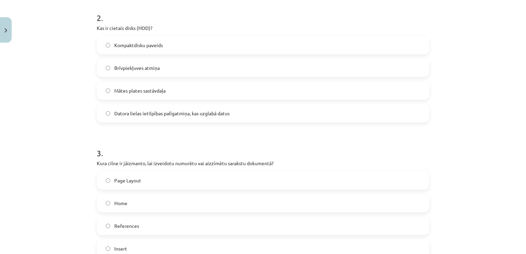
scroll to position [260, 0]
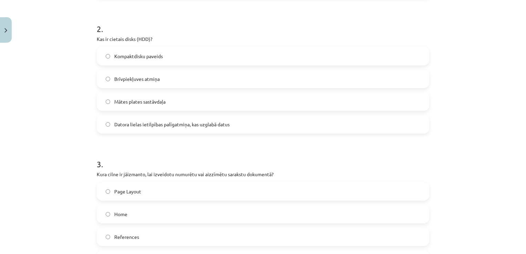
click at [156, 121] on span "Datora lielas ietilpības palīgatmiņa, kas uzglabā datus" at bounding box center [171, 124] width 115 height 7
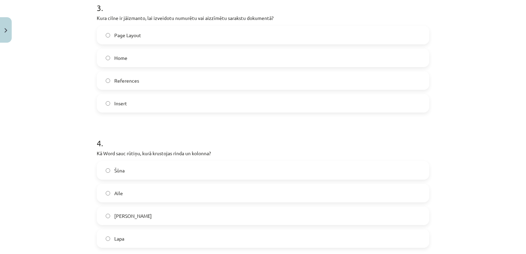
scroll to position [420, 0]
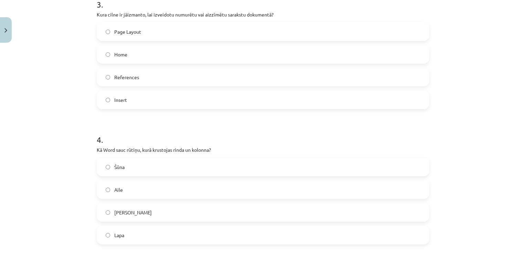
click at [135, 56] on label "Home" at bounding box center [262, 54] width 331 height 17
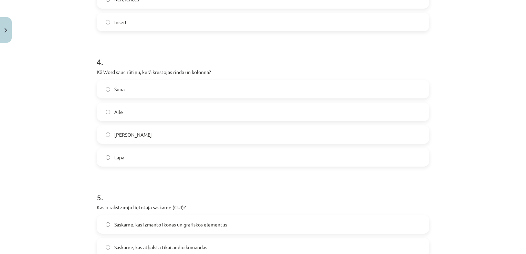
scroll to position [535, 0]
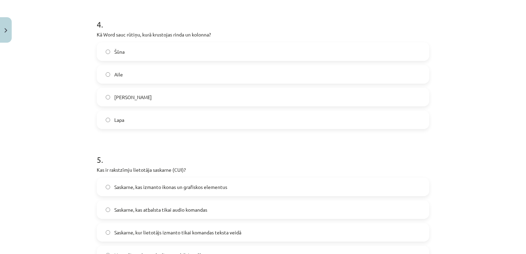
click at [348, 43] on label "Šūna" at bounding box center [262, 51] width 331 height 17
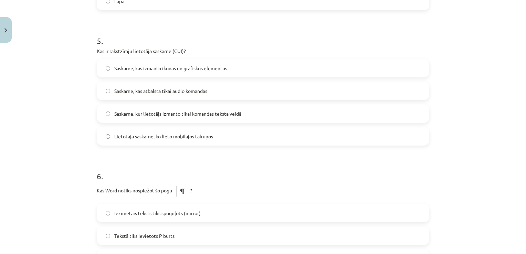
scroll to position [669, 0]
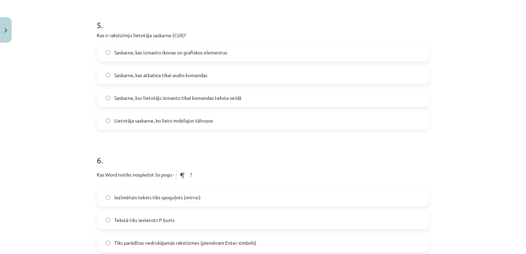
click at [127, 90] on label "Saskarne, kur lietotājs izmanto tikai komandas teksta veidā" at bounding box center [262, 97] width 331 height 17
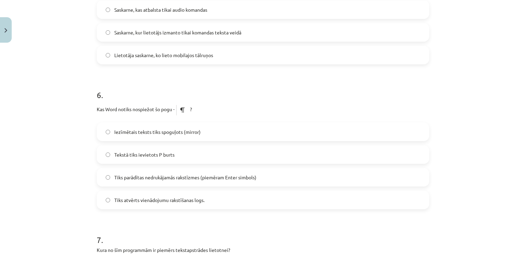
scroll to position [743, 0]
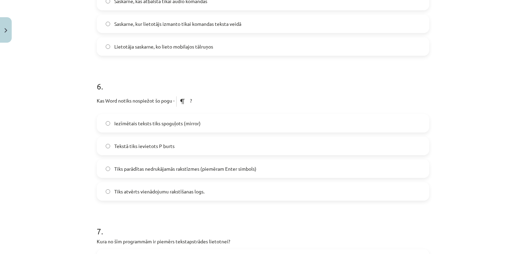
click at [171, 169] on span "Tiks parādītas nedrukājamās rakstīzmes (piemēram Enter simbols)" at bounding box center [185, 168] width 142 height 7
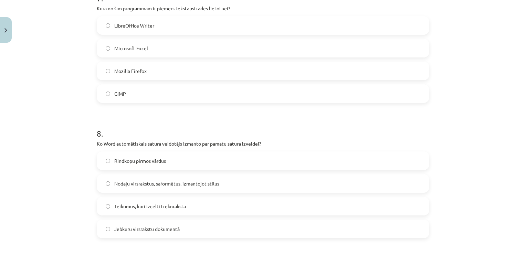
scroll to position [979, 0]
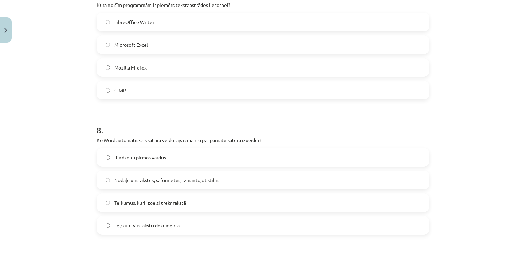
click at [223, 18] on label "LibreOffice Writer" at bounding box center [262, 21] width 331 height 17
click at [208, 182] on span "Nodaļu virsrakstus, saformētus, izmantojot stilus" at bounding box center [166, 179] width 105 height 7
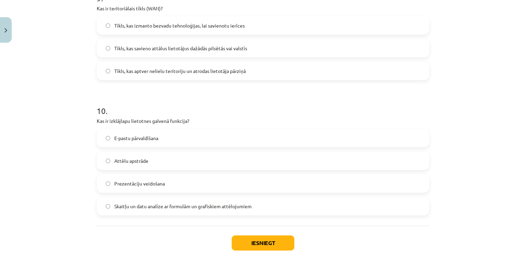
scroll to position [1244, 0]
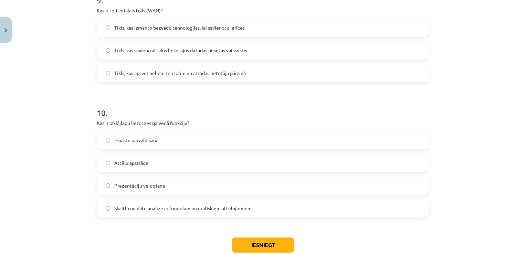
click at [263, 44] on label "Tīkls, kas savieno attālus lietotājus dažādās pilsētās vai valstīs" at bounding box center [262, 50] width 331 height 17
click at [137, 208] on span "Skaitļu un datu analīze ar formulām un grafiskiem attēlojumiem" at bounding box center [182, 208] width 137 height 7
click at [243, 244] on button "Iesniegt" at bounding box center [262, 244] width 63 height 15
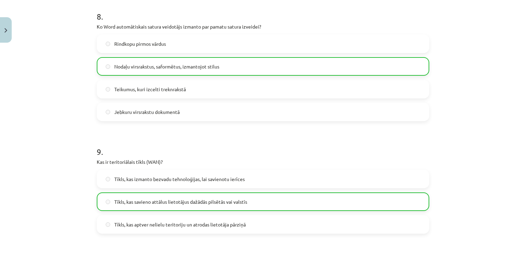
scroll to position [1287, 0]
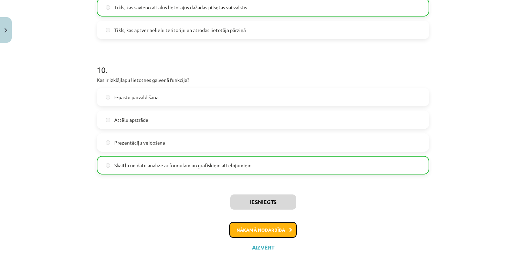
click at [272, 227] on button "Nākamā nodarbība" at bounding box center [262, 230] width 67 height 16
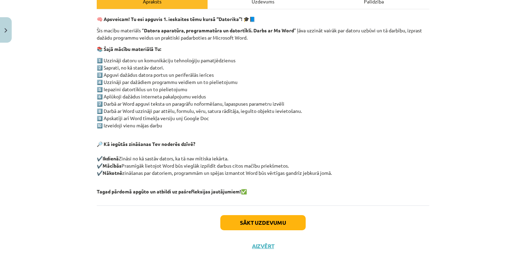
scroll to position [116, 0]
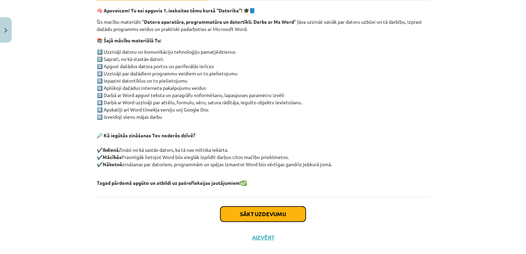
click at [280, 211] on button "Sākt uzdevumu" at bounding box center [262, 213] width 85 height 15
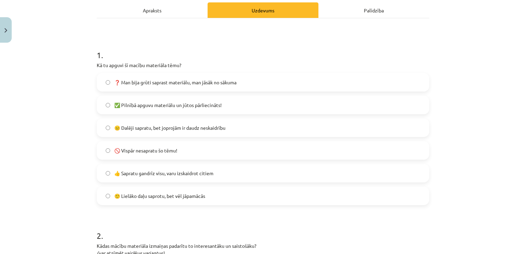
scroll to position [105, 0]
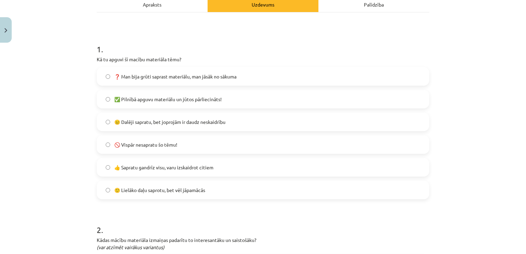
click at [347, 102] on label "✅ Pilnībā apguvu materiālu un jūtos pārliecināts!" at bounding box center [262, 98] width 331 height 17
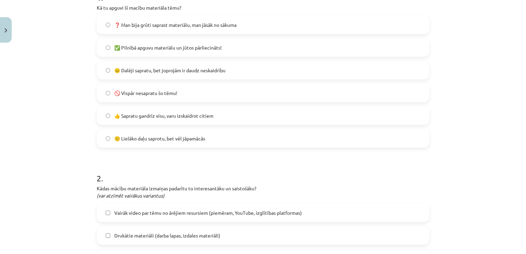
scroll to position [154, 0]
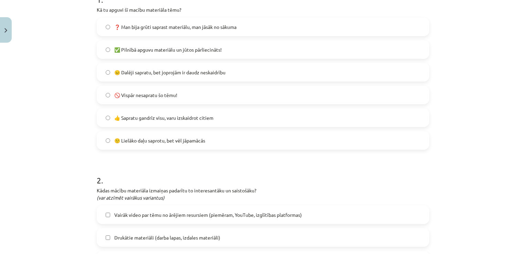
click at [396, 139] on label "🙂 Lielāko daļu saprotu, bet vēl jāpamācās" at bounding box center [262, 140] width 331 height 17
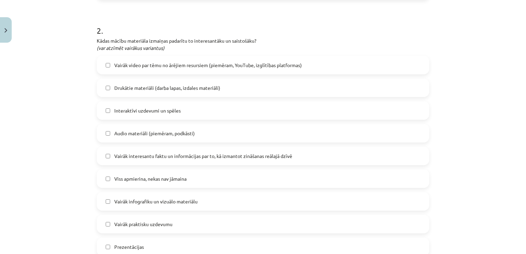
scroll to position [303, 0]
click at [413, 109] on label "Interaktīvi uzdevumi un spēles" at bounding box center [262, 111] width 331 height 17
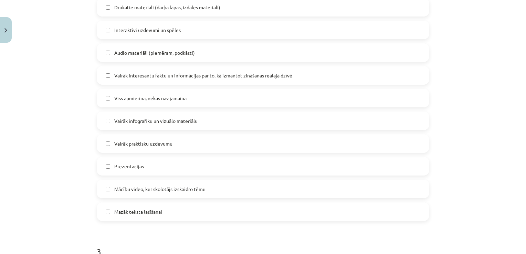
scroll to position [386, 0]
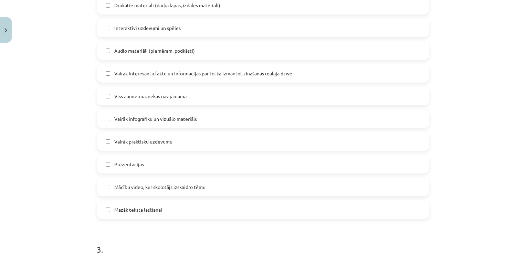
click at [346, 73] on label "Vairāk interesantu faktu un informācijas par to, kā izmantot zināšanas reālajā …" at bounding box center [262, 73] width 331 height 17
click at [285, 206] on label "Mazāk teksta lasīšanai" at bounding box center [262, 209] width 331 height 17
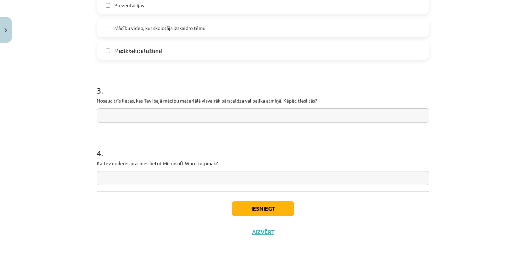
scroll to position [544, 0]
click at [155, 120] on input "text" at bounding box center [263, 116] width 332 height 14
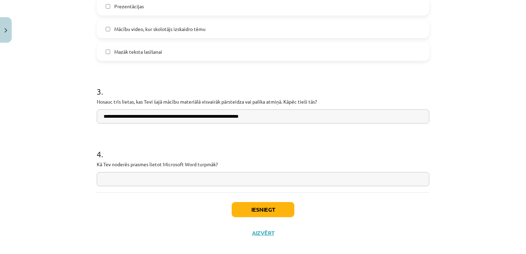
click at [263, 117] on input "**********" at bounding box center [263, 116] width 332 height 14
click at [271, 117] on input "**********" at bounding box center [263, 116] width 332 height 14
click at [278, 118] on input "**********" at bounding box center [263, 116] width 332 height 14
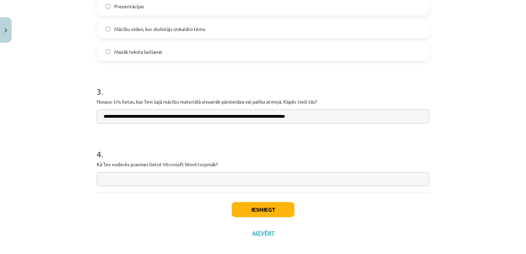
type input "**********"
drag, startPoint x: 96, startPoint y: 165, endPoint x: 218, endPoint y: 160, distance: 122.2
click at [218, 161] on p "Kā Tev noderēs prasmes lietot Microsoft Word turpmāk?" at bounding box center [263, 164] width 332 height 7
drag, startPoint x: 218, startPoint y: 160, endPoint x: 230, endPoint y: 162, distance: 12.5
click at [230, 162] on p "Kā Tev noderēs prasmes lietot Microsoft Word turpmāk?" at bounding box center [263, 164] width 332 height 7
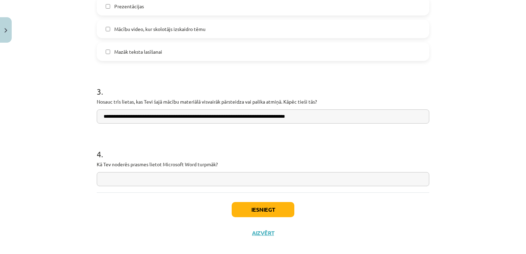
click at [82, 160] on div "Mācību tēma: Datorikas - 10. klases 1. ieskaites mācību materiāls #14 Temata ap…" at bounding box center [263, 127] width 526 height 254
drag, startPoint x: 94, startPoint y: 162, endPoint x: 225, endPoint y: 164, distance: 131.7
click at [225, 164] on p "Kā Tev noderēs prasmes lietot Microsoft Word turpmāk?" at bounding box center [263, 164] width 332 height 7
drag, startPoint x: 225, startPoint y: 164, endPoint x: 206, endPoint y: 161, distance: 19.2
click at [166, 180] on input "text" at bounding box center [263, 179] width 332 height 14
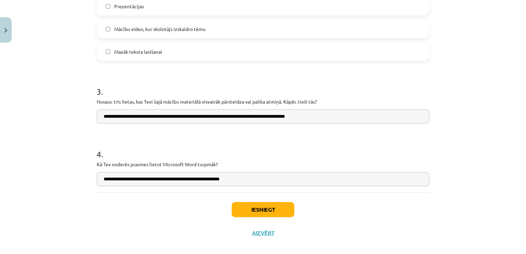
click at [240, 180] on input "**********" at bounding box center [263, 179] width 332 height 14
type input "**********"
click at [333, 122] on input "**********" at bounding box center [263, 116] width 332 height 14
type input "**********"
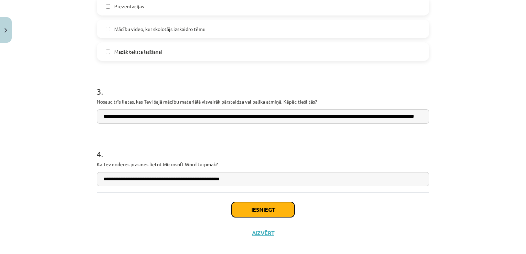
click at [275, 207] on button "Iesniegt" at bounding box center [262, 209] width 63 height 15
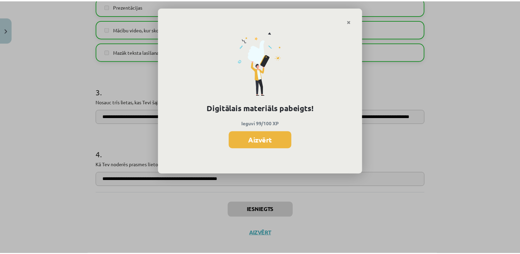
scroll to position [625, 0]
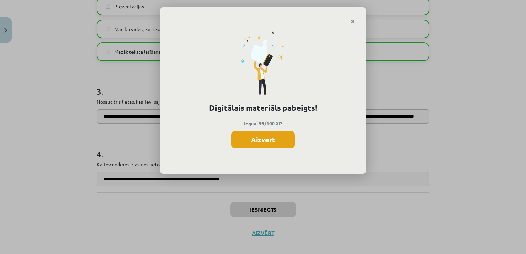
click at [283, 138] on button "Aizvērt" at bounding box center [262, 139] width 63 height 17
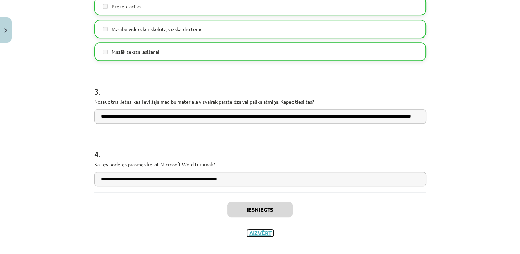
click at [265, 232] on button "Aizvērt" at bounding box center [260, 232] width 26 height 7
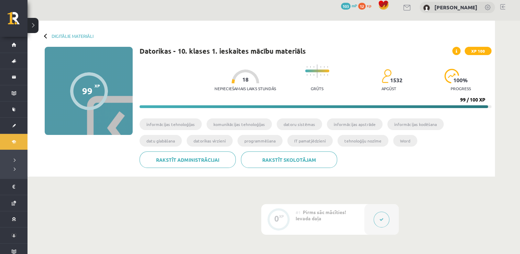
scroll to position [0, 0]
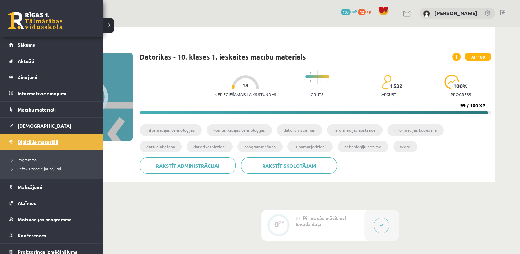
click at [44, 141] on span "Digitālie materiāli" at bounding box center [38, 142] width 41 height 6
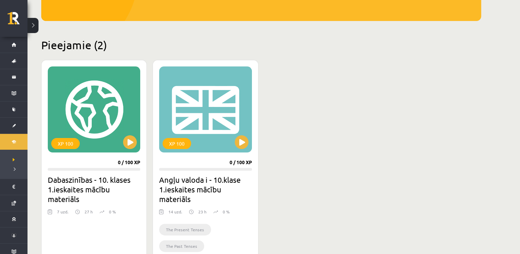
scroll to position [142, 0]
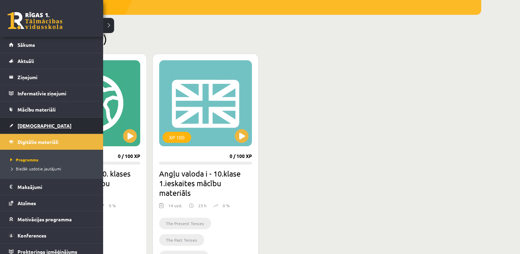
click at [26, 130] on link "[DEMOGRAPHIC_DATA]" at bounding box center [52, 126] width 86 height 16
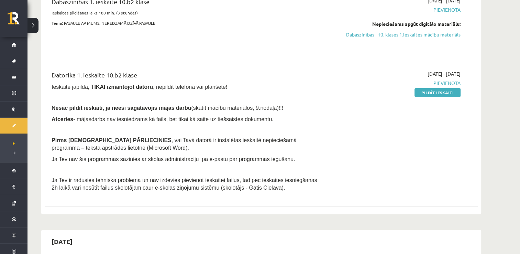
scroll to position [162, 0]
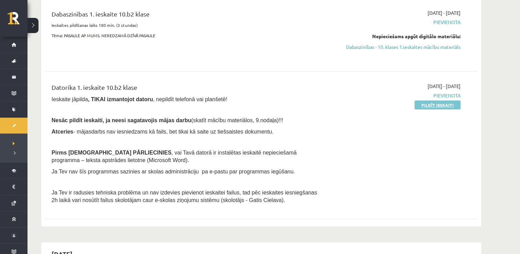
click at [437, 105] on link "Pildīt ieskaiti" at bounding box center [438, 104] width 46 height 9
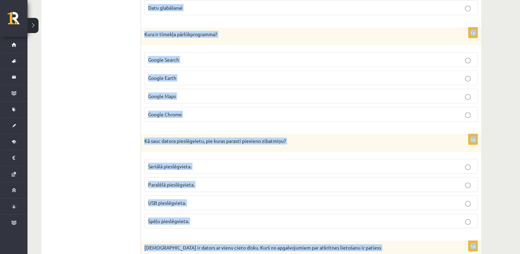
scroll to position [1943, 0]
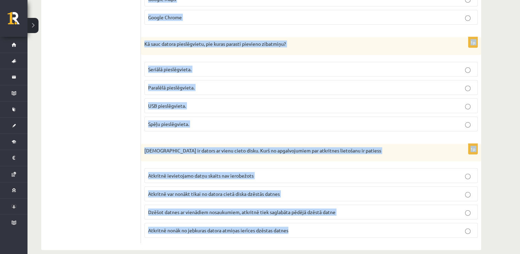
drag, startPoint x: 144, startPoint y: 113, endPoint x: 302, endPoint y: 225, distance: 192.9
drag, startPoint x: 302, startPoint y: 225, endPoint x: 278, endPoint y: 219, distance: 24.8
drag, startPoint x: 278, startPoint y: 219, endPoint x: 319, endPoint y: 110, distance: 116.1
click at [319, 117] on label "Spēļu pieslēgvieta." at bounding box center [311, 124] width 334 height 15
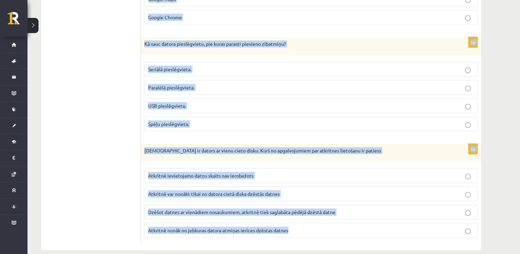
copy form "Kādus uzdevumus dators spēj veikt efektīvāk nekā cilvēks? Matemātiskus aprēķinu…"
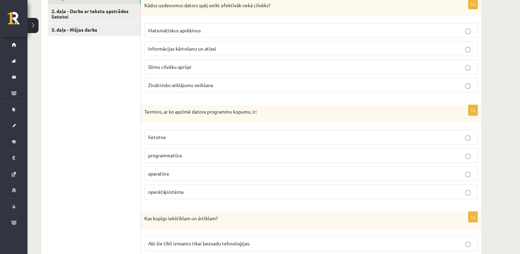
scroll to position [231, 0]
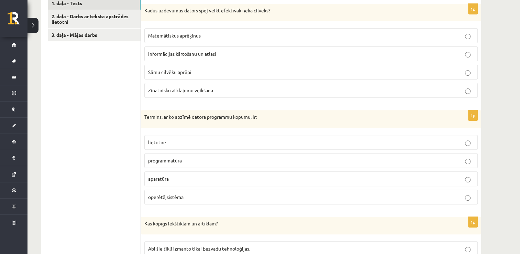
click at [186, 32] on span "Matemātiskus aprēķinus" at bounding box center [174, 35] width 53 height 6
click at [191, 162] on p "programmatūra" at bounding box center [311, 160] width 326 height 7
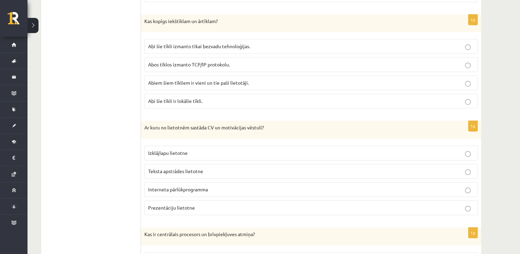
scroll to position [438, 0]
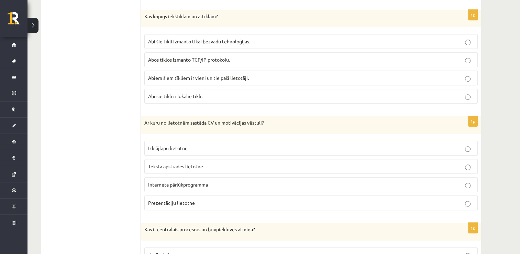
click at [421, 60] on p "Abos tīklos izmanto TCP/IP protokolu." at bounding box center [311, 59] width 326 height 7
click at [383, 182] on p "Interneta pārlūkprogramma" at bounding box center [311, 184] width 326 height 7
click at [387, 165] on p "Teksta apstrādes lietotne" at bounding box center [311, 166] width 326 height 7
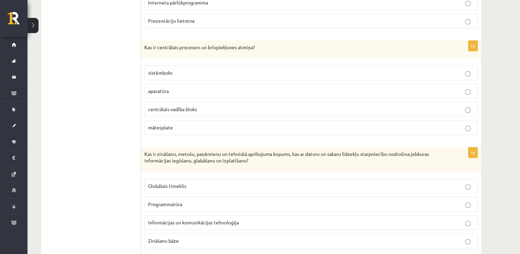
scroll to position [617, 0]
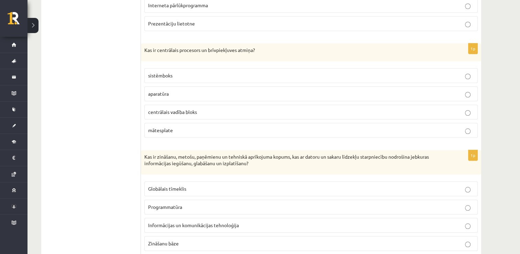
click at [174, 86] on label "aparatūra" at bounding box center [311, 93] width 334 height 15
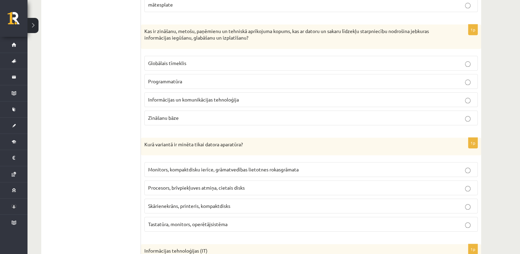
scroll to position [753, 0]
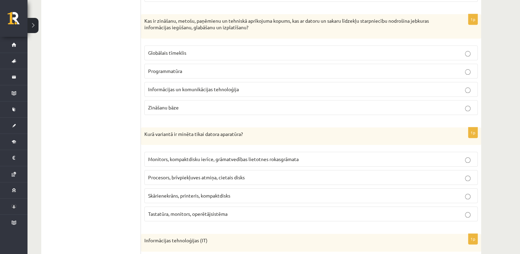
click at [179, 86] on span "Informācijas un komunikācijas tehnoloģija" at bounding box center [193, 89] width 91 height 6
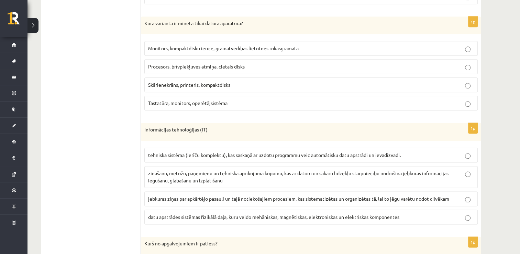
scroll to position [872, 0]
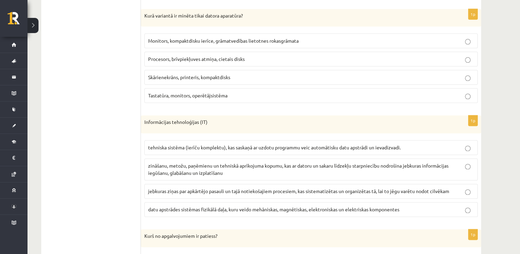
click at [201, 58] on p "Procesors, brīvpiekļuves atmiņa, cietais disks" at bounding box center [311, 58] width 326 height 7
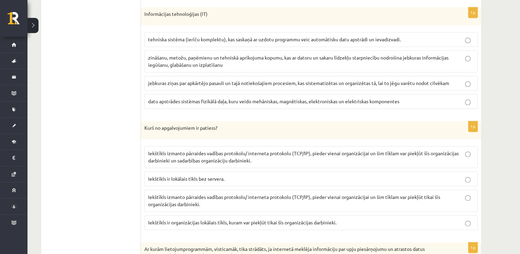
scroll to position [974, 0]
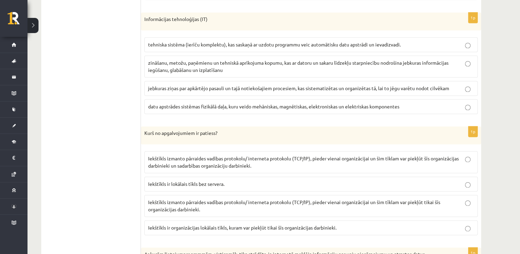
click at [188, 63] on span "zināšanu, metožu, paņēmienu un tehniskā aprīkojuma kopumu, kas ar datoru un sak…" at bounding box center [298, 65] width 301 height 13
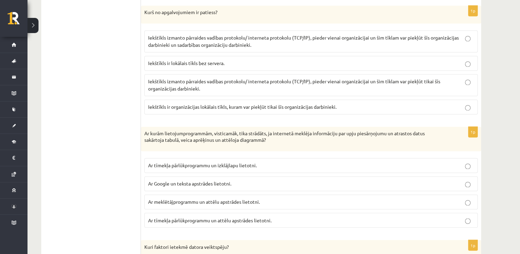
scroll to position [1097, 0]
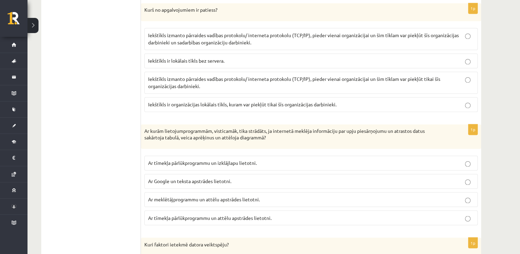
click at [242, 37] on span "Iekštīkls izmanto pārraides vadības protokolu/ interneta protokolu (TCP/IP), pi…" at bounding box center [303, 38] width 311 height 13
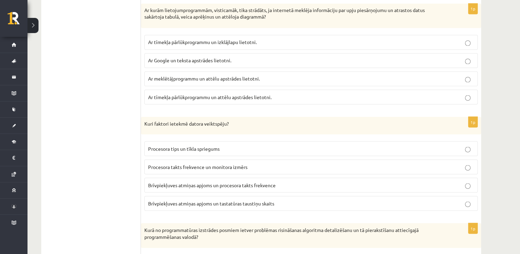
scroll to position [1226, 0]
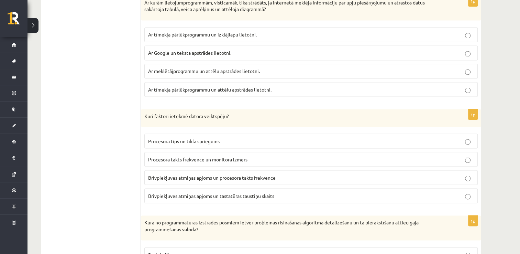
click at [232, 31] on span "Ar tīmekļa pārlūkprogrammu un izklājlapu lietotni." at bounding box center [202, 34] width 109 height 6
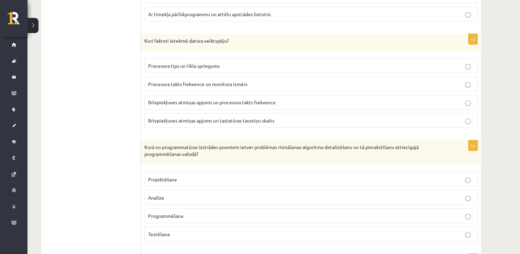
scroll to position [1288, 0]
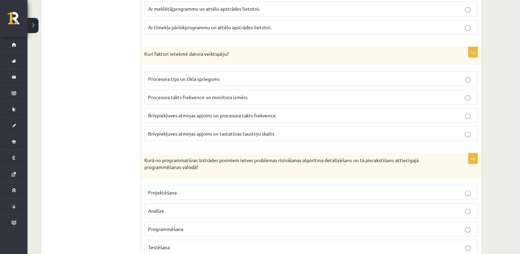
click at [257, 111] on p "Brīvpiekļuves atmiņas apjoms un procesora takts frekvence" at bounding box center [311, 114] width 326 height 7
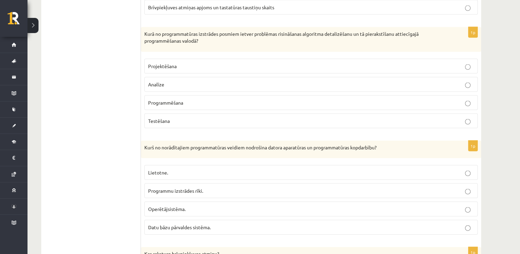
scroll to position [1421, 0]
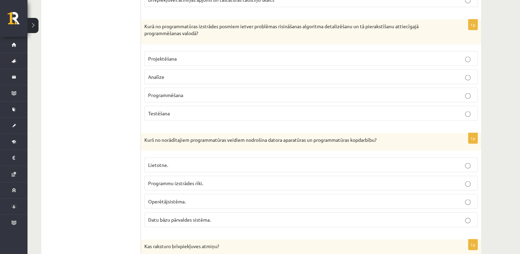
click at [205, 91] on p "Programmēšana" at bounding box center [311, 94] width 326 height 7
click at [203, 180] on span "Programmu izstrādes rīki." at bounding box center [175, 183] width 55 height 6
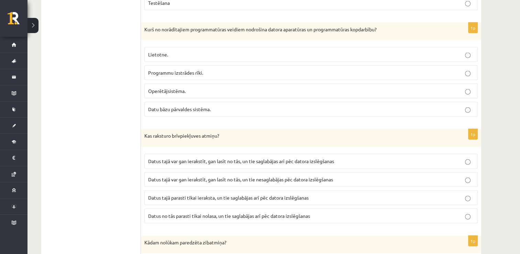
scroll to position [1539, 0]
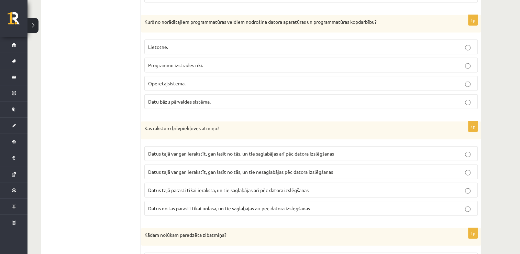
click at [396, 80] on p "Operētājsistēma." at bounding box center [311, 83] width 326 height 7
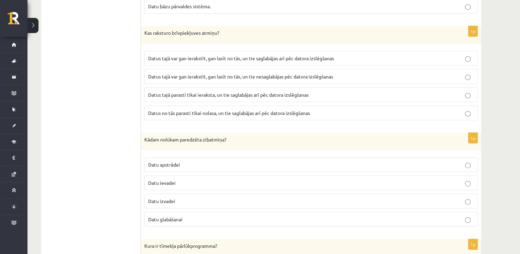
scroll to position [1637, 0]
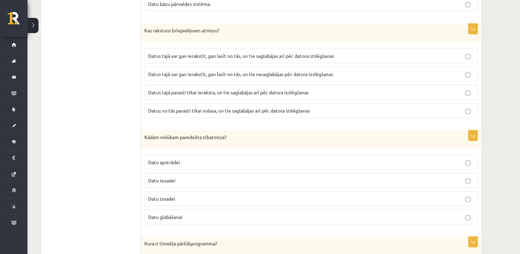
click at [277, 71] on span "Datus tajā var gan ierakstīt, gan lasīt no tās, un tie nesaglabājas pēc datora …" at bounding box center [240, 74] width 185 height 6
click at [209, 213] on p "Datu glabāšanai" at bounding box center [311, 216] width 326 height 7
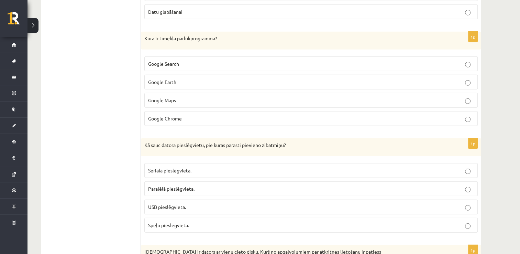
scroll to position [1839, 0]
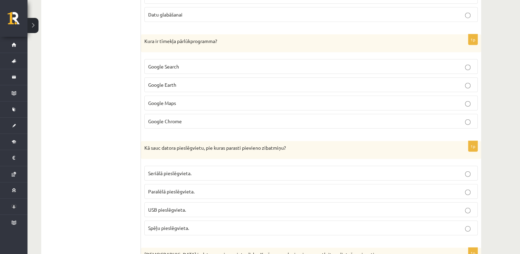
click at [182, 118] on span "Google Chrome" at bounding box center [165, 121] width 34 height 6
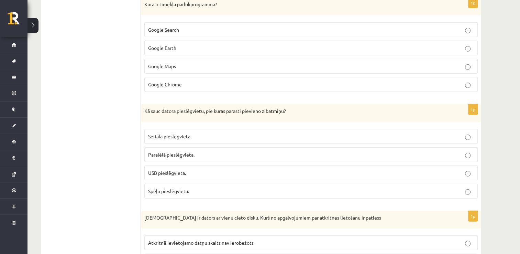
scroll to position [1892, 0]
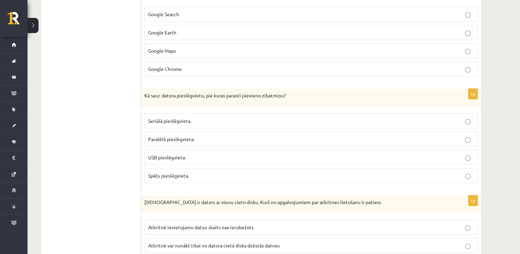
click at [472, 154] on p "USB pieslēgvieta." at bounding box center [311, 157] width 326 height 7
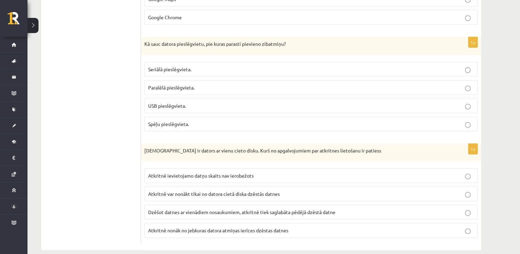
click at [232, 227] on span "Atkritnē nonāk no jebkuras datora atmiņas ierīces dzēstas datnes" at bounding box center [218, 230] width 140 height 6
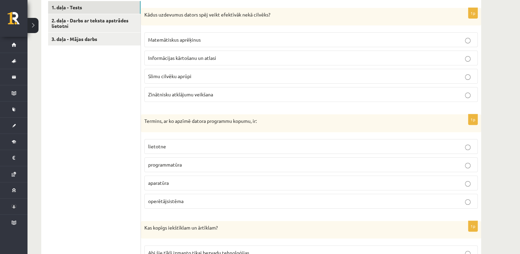
scroll to position [220, 0]
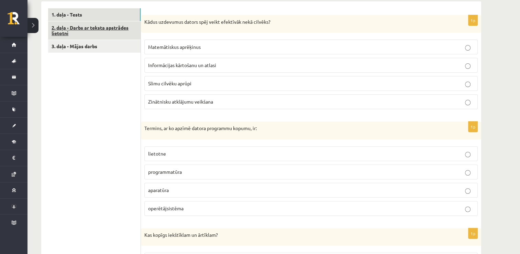
click at [109, 23] on link "2. daļa - Darbs ar teksta apstrādes lietotni" at bounding box center [94, 30] width 93 height 19
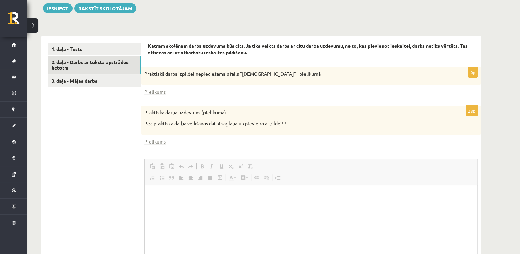
scroll to position [0, 0]
click at [158, 93] on link "Pielikums" at bounding box center [154, 91] width 21 height 7
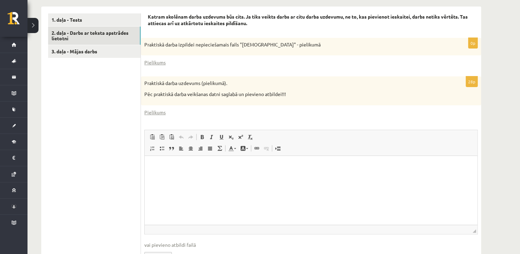
scroll to position [209, 0]
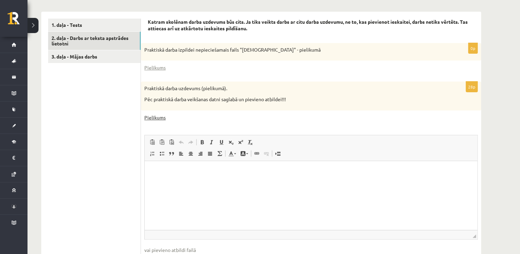
click at [161, 118] on link "Pielikums" at bounding box center [154, 117] width 21 height 7
